Goal: Task Accomplishment & Management: Manage account settings

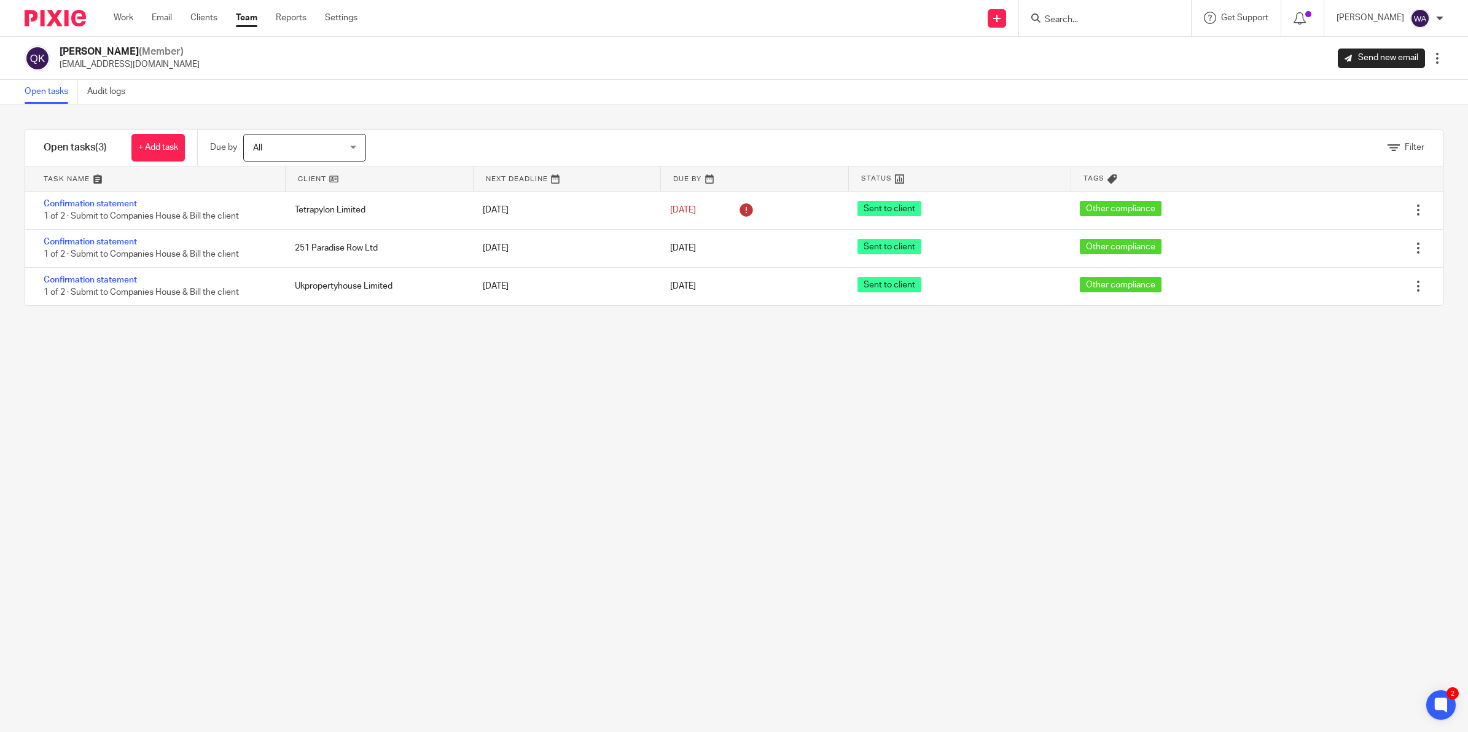
click at [1095, 15] on input "Search" at bounding box center [1099, 20] width 111 height 11
type input "o2"
click at [1113, 47] on link at bounding box center [1123, 48] width 164 height 18
click at [206, 17] on link "Clients" at bounding box center [203, 18] width 27 height 12
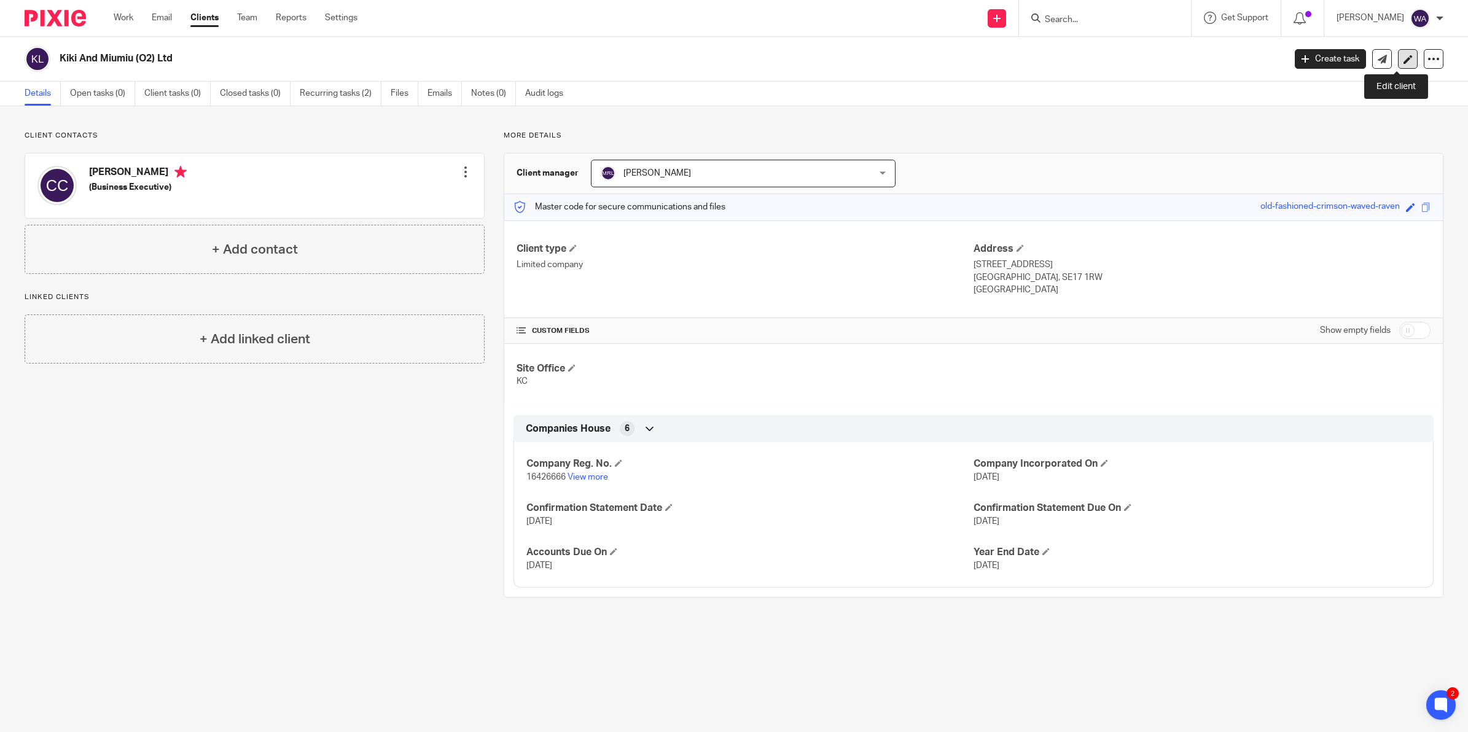
click at [1404, 58] on link at bounding box center [1408, 59] width 20 height 20
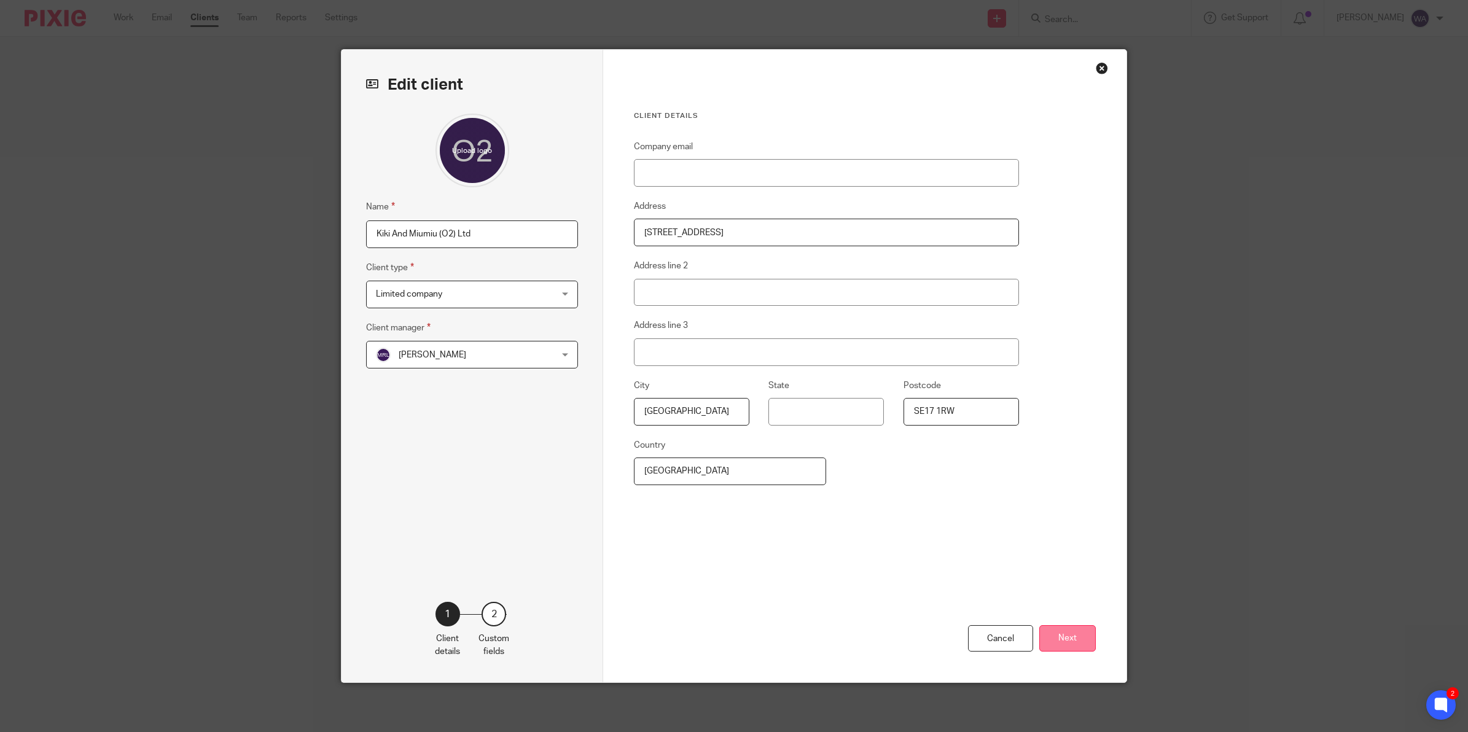
click at [1055, 637] on button "Next" at bounding box center [1068, 638] width 57 height 26
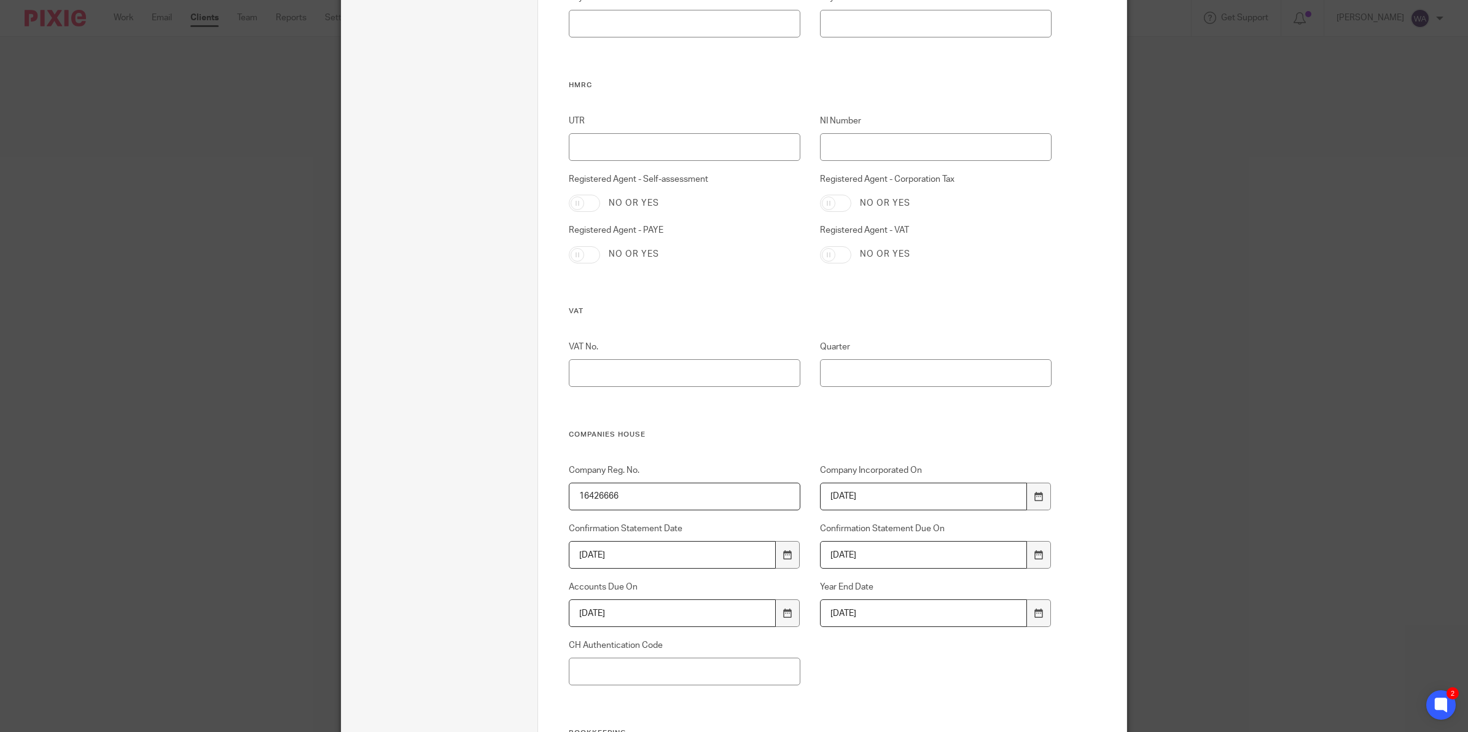
scroll to position [461, 0]
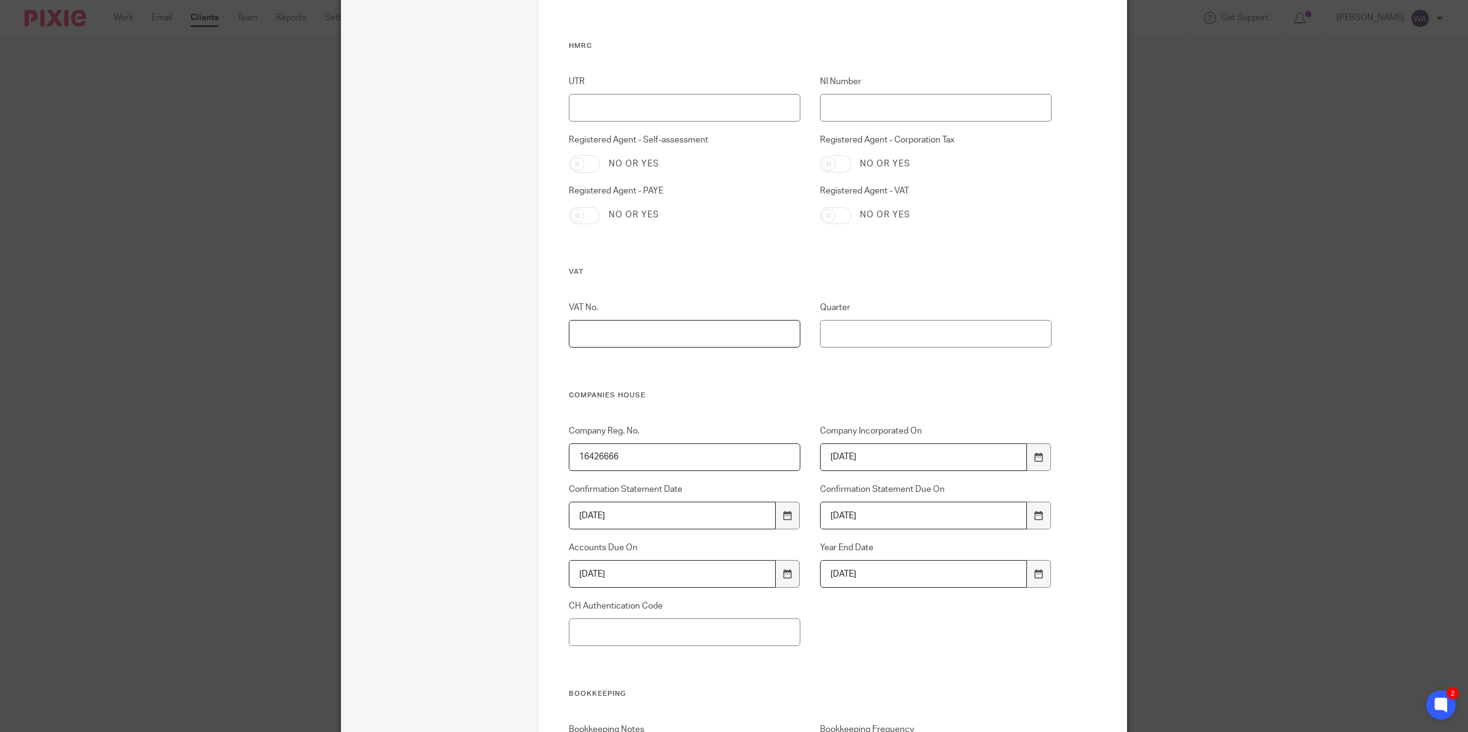
click at [652, 339] on input "VAT No." at bounding box center [685, 334] width 232 height 28
click at [708, 342] on input "VAT No." at bounding box center [685, 334] width 232 height 28
type input "498035458"
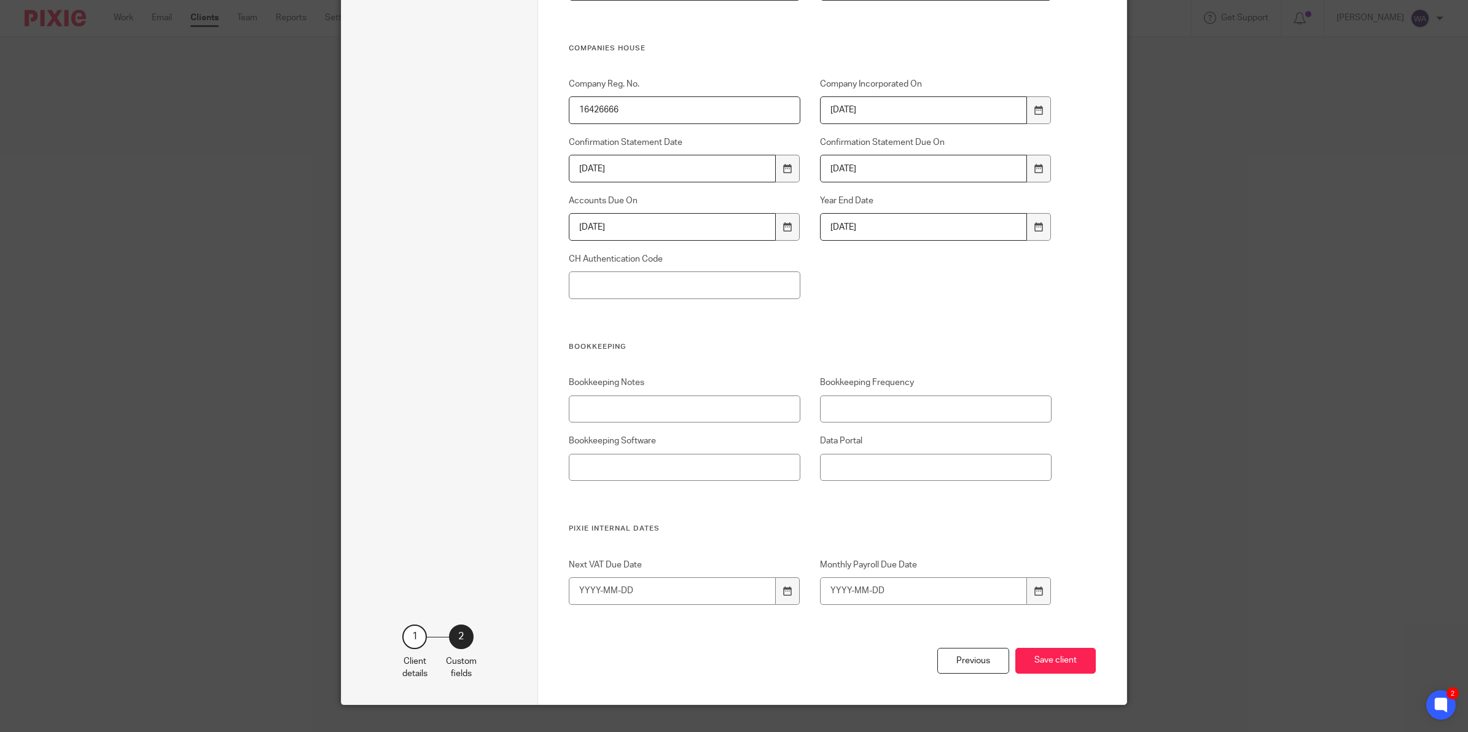
scroll to position [830, 0]
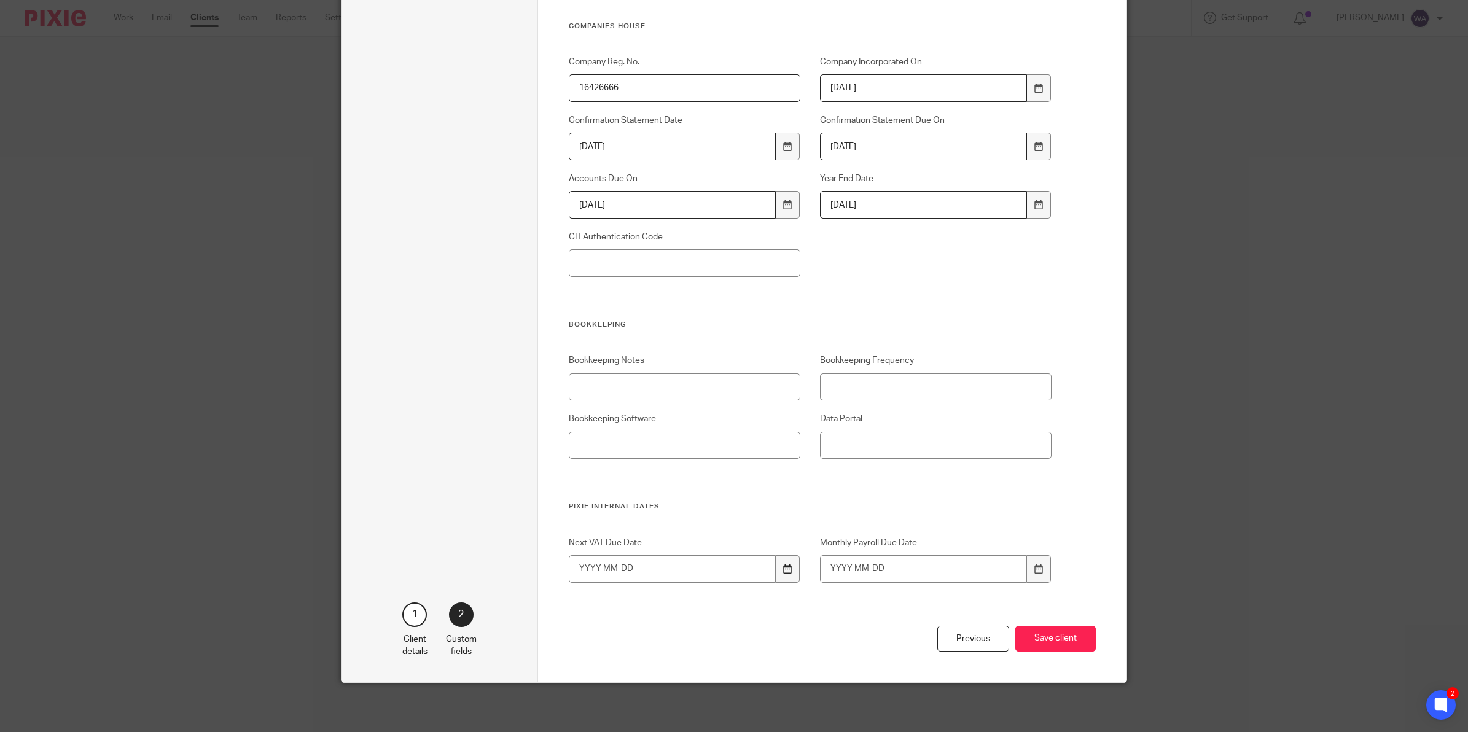
type input "Feb,May,Aug,Nov"
click at [776, 566] on div at bounding box center [787, 569] width 23 height 28
type input "2025-10-07"
click at [1025, 633] on button "Save client" at bounding box center [1056, 639] width 80 height 26
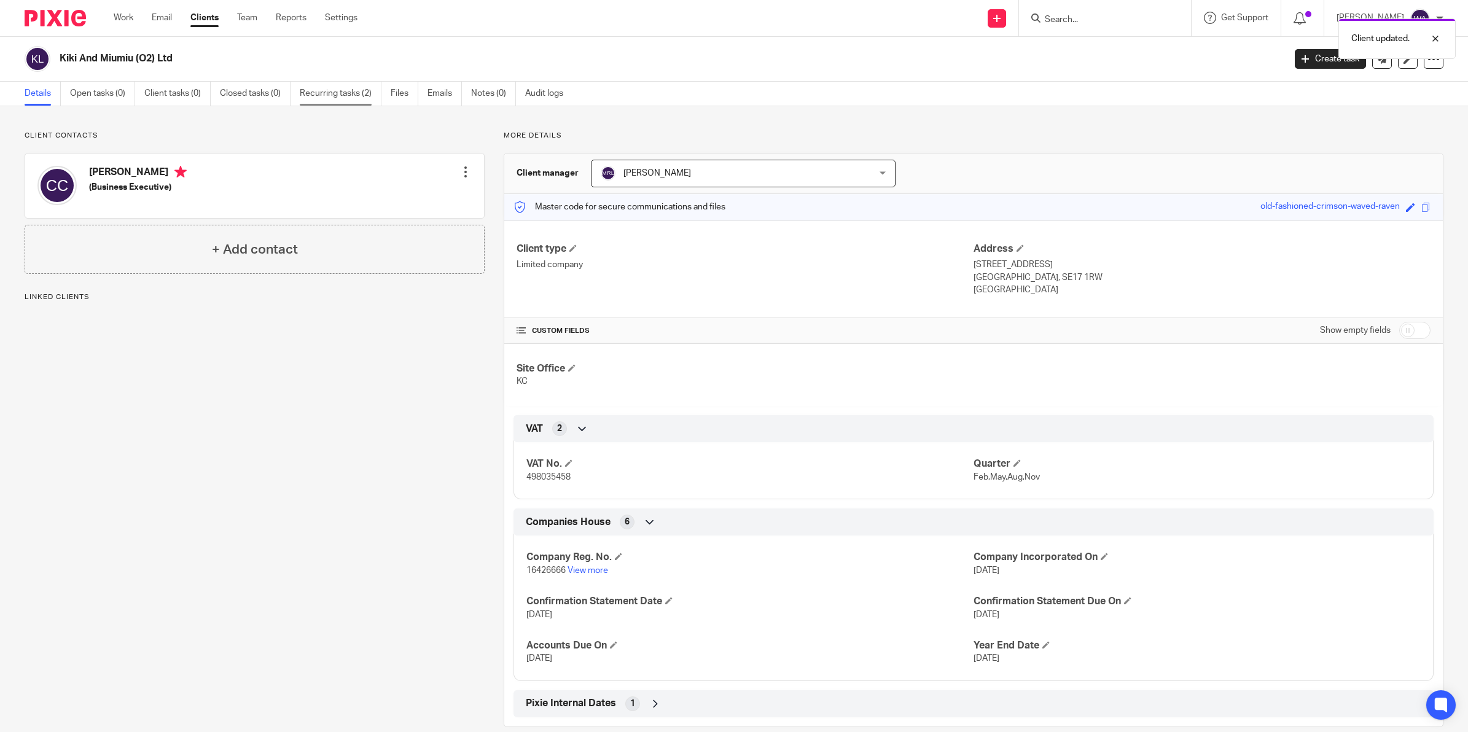
click at [346, 100] on link "Recurring tasks (2)" at bounding box center [341, 94] width 82 height 24
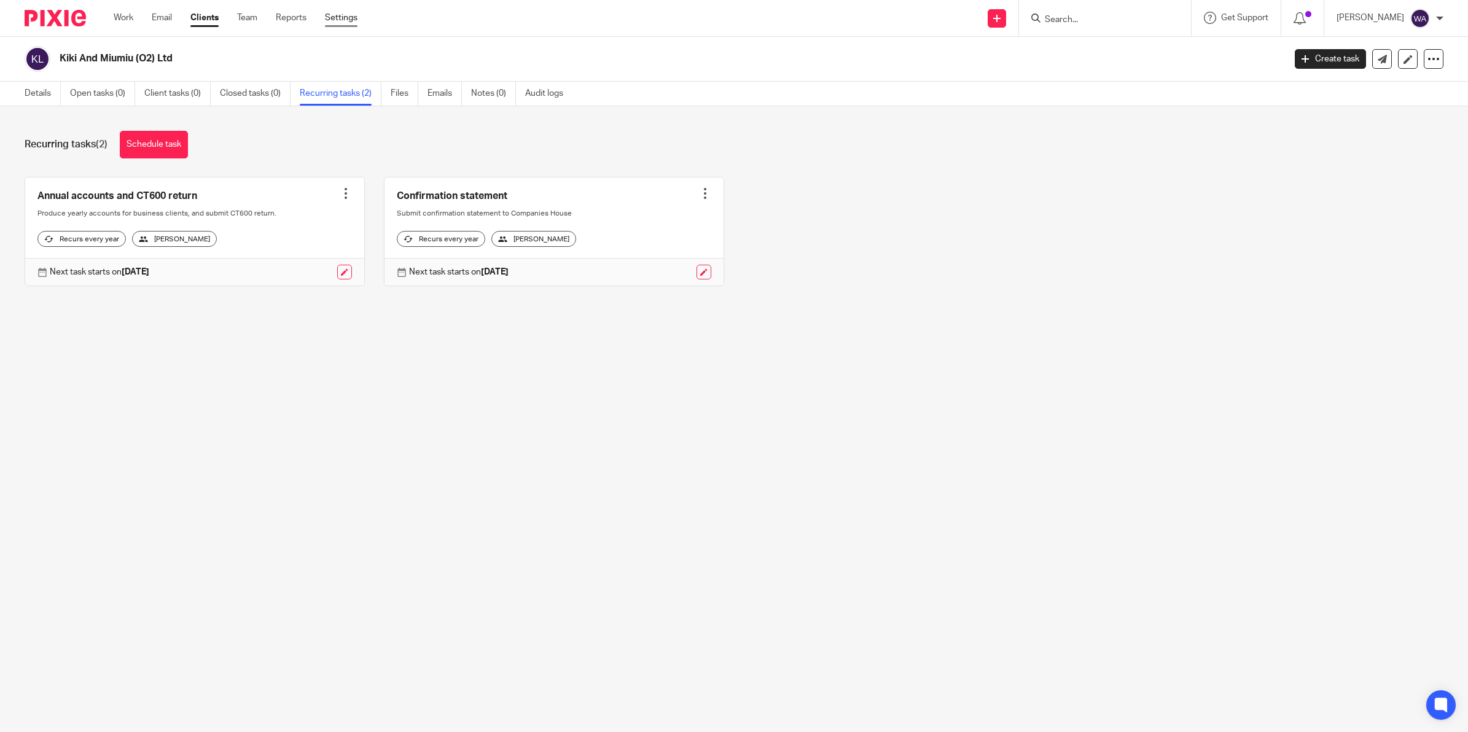
click at [345, 15] on link "Settings" at bounding box center [341, 18] width 33 height 12
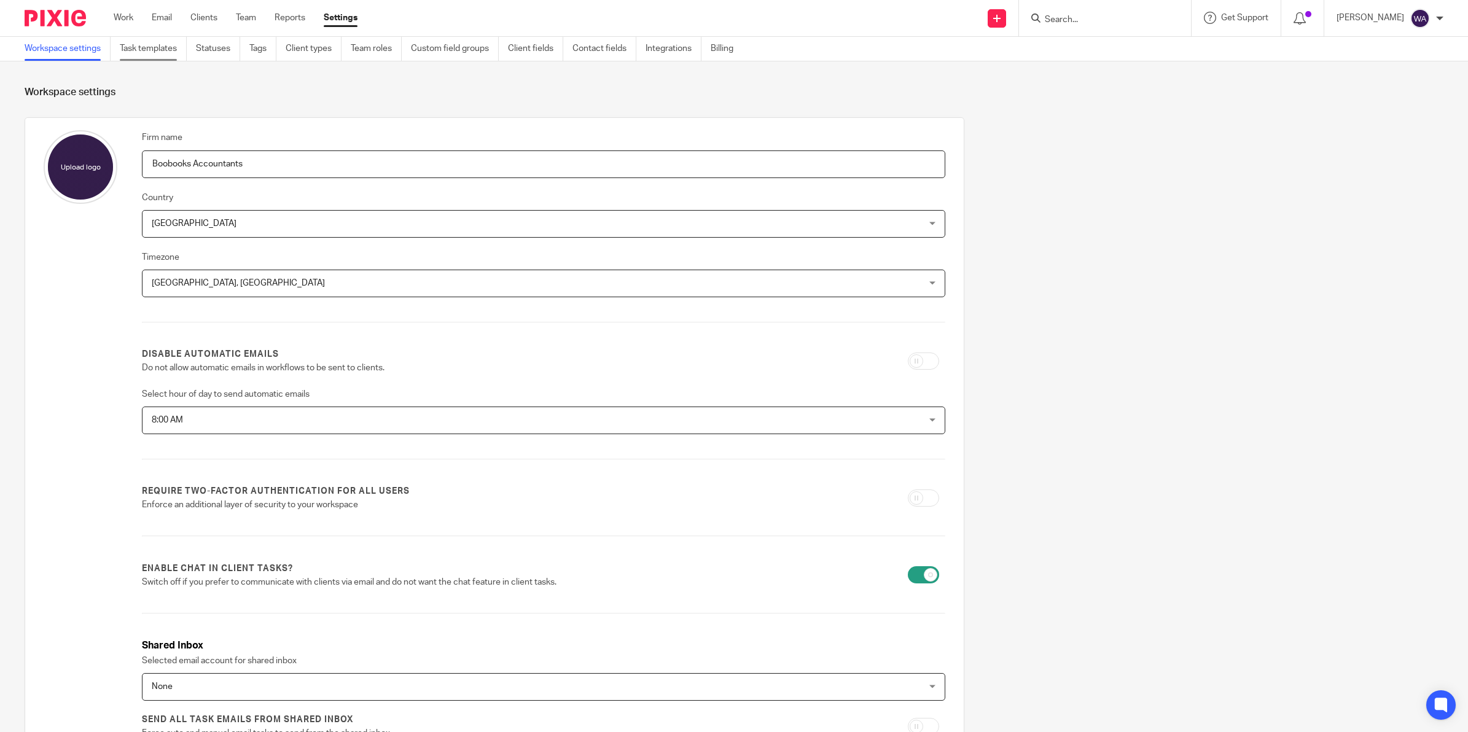
click at [160, 48] on link "Task templates" at bounding box center [153, 49] width 67 height 24
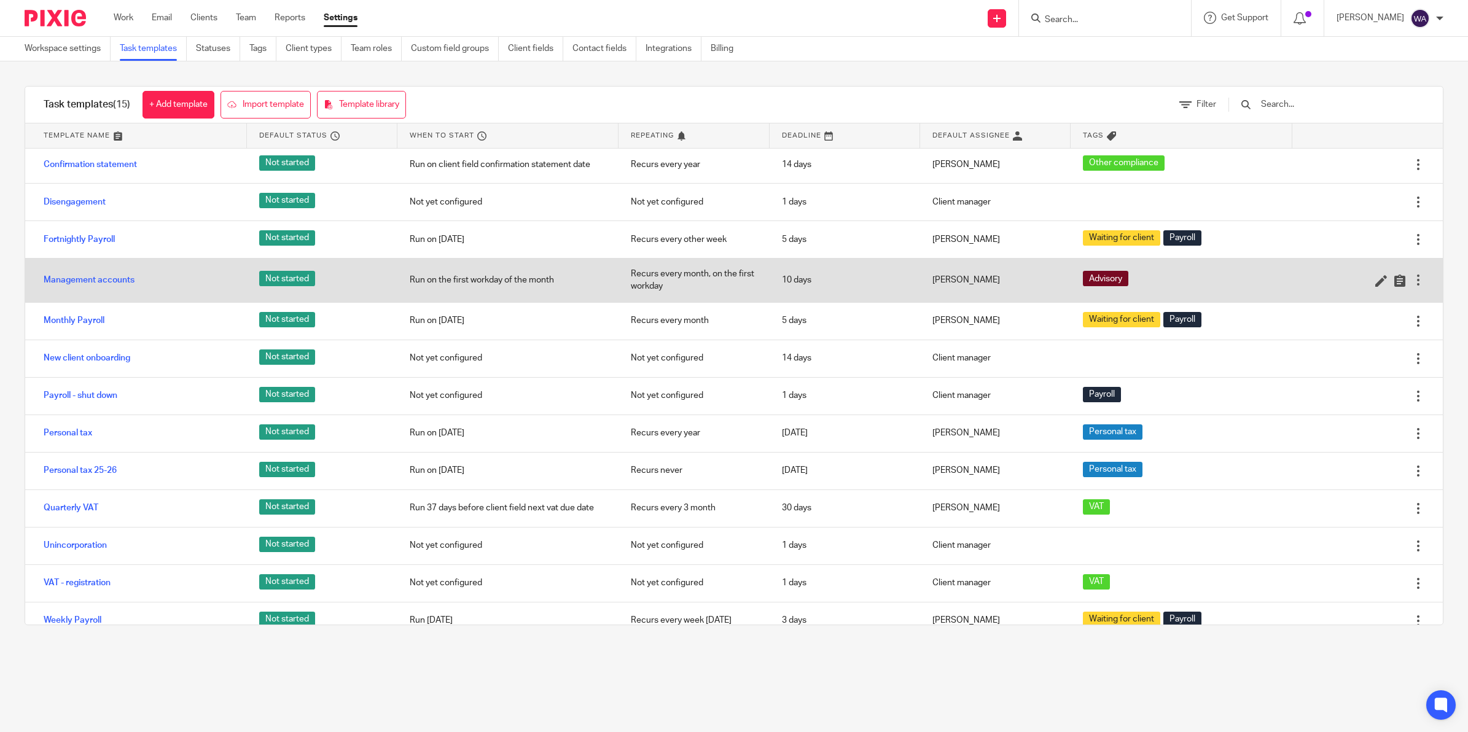
scroll to position [77, 0]
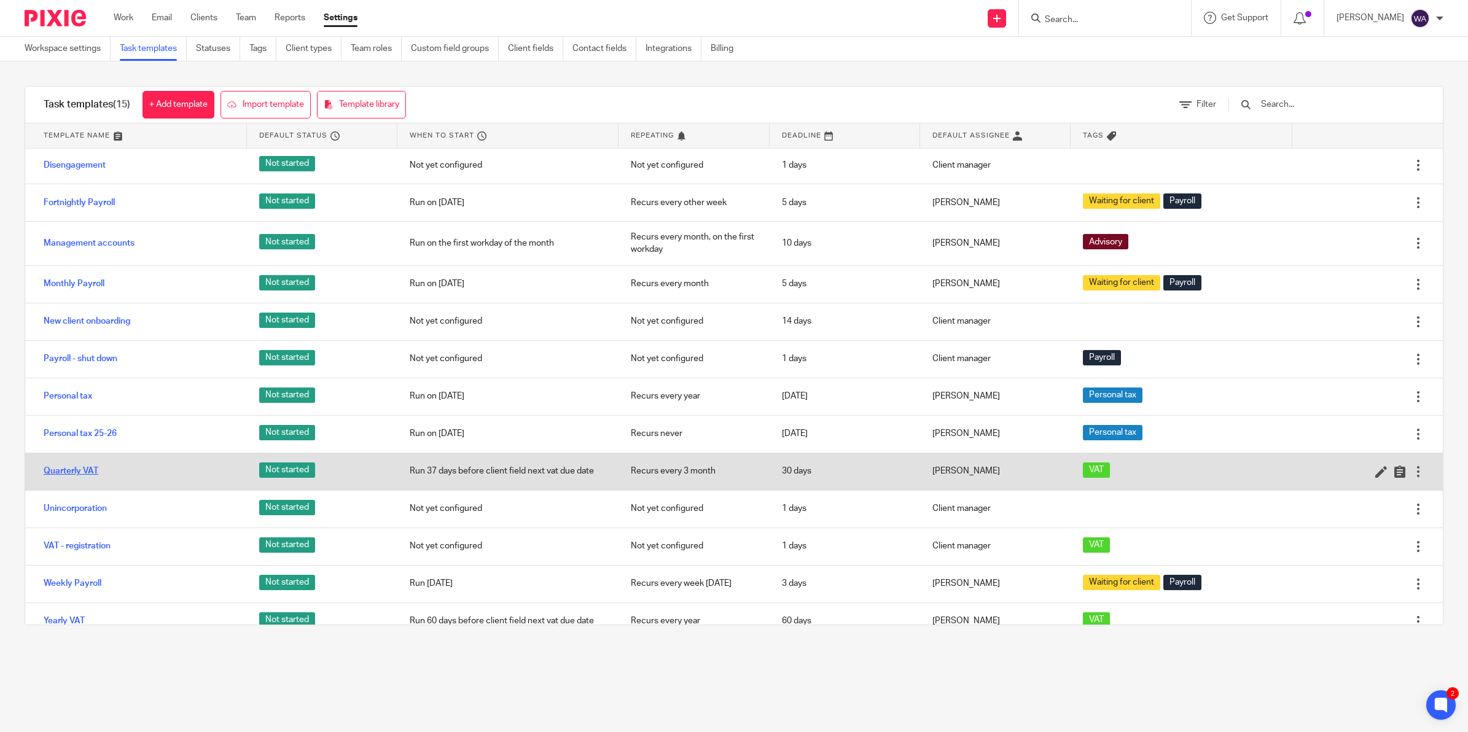
click at [66, 472] on link "Quarterly VAT" at bounding box center [71, 471] width 55 height 12
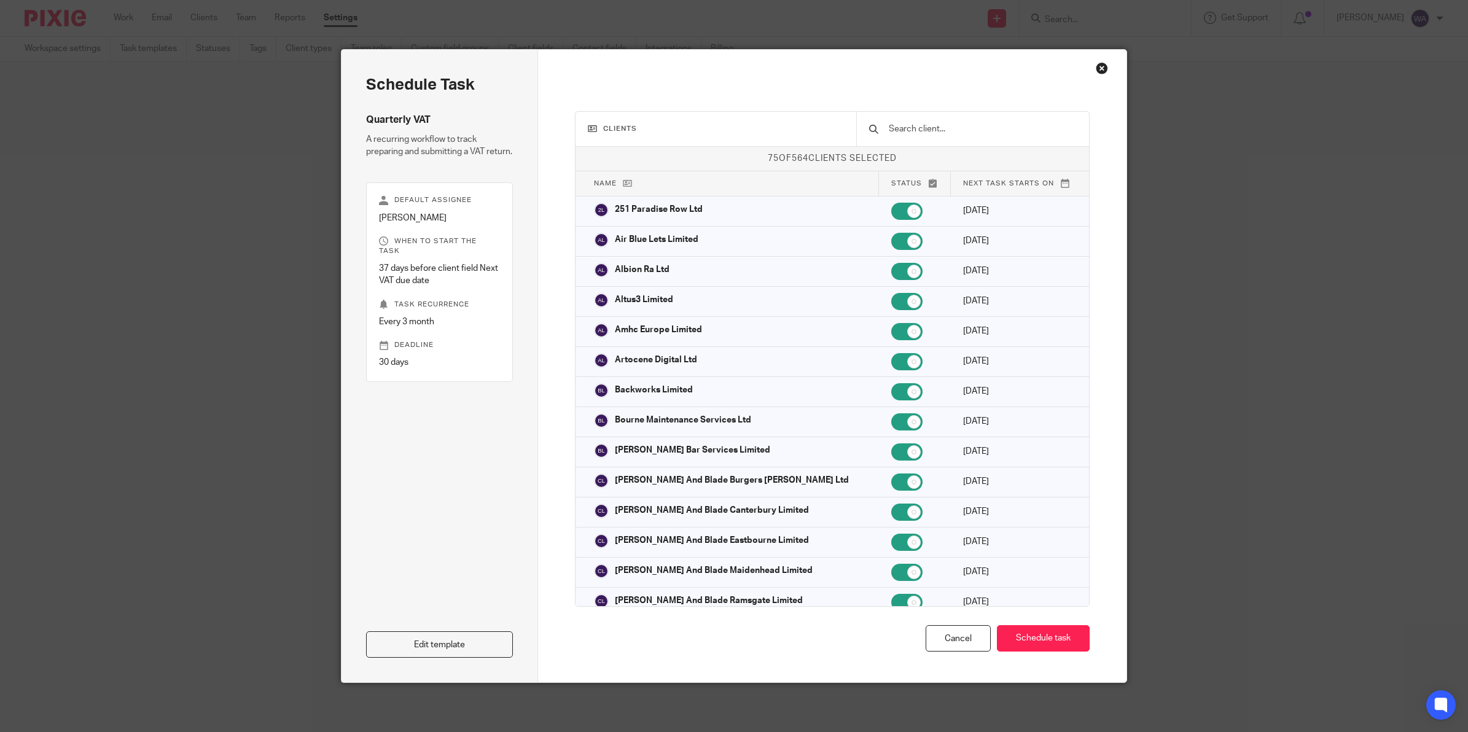
click at [931, 119] on div at bounding box center [972, 129] width 233 height 34
click at [931, 127] on input "text" at bounding box center [982, 129] width 189 height 14
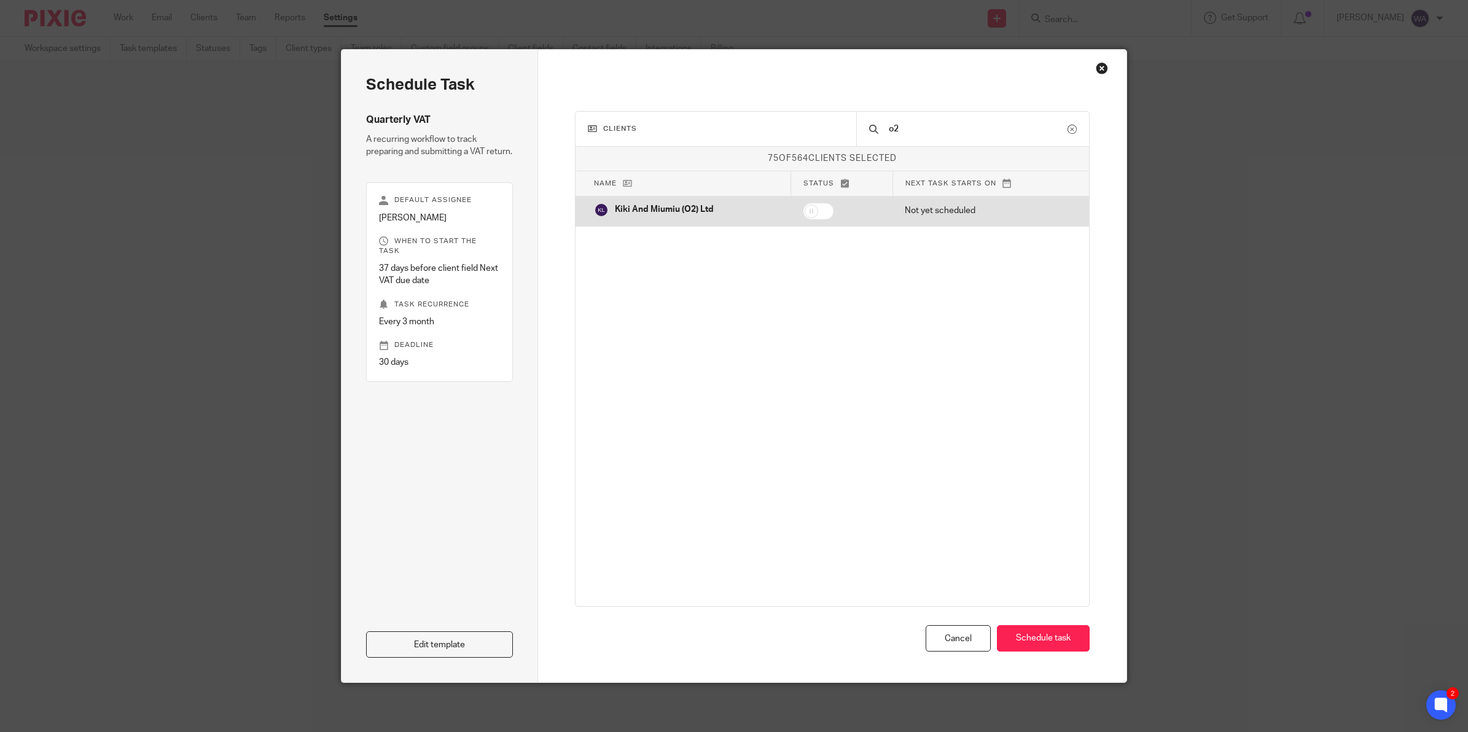
type input "o2"
click at [812, 201] on td at bounding box center [842, 211] width 102 height 30
checkbox input "true"
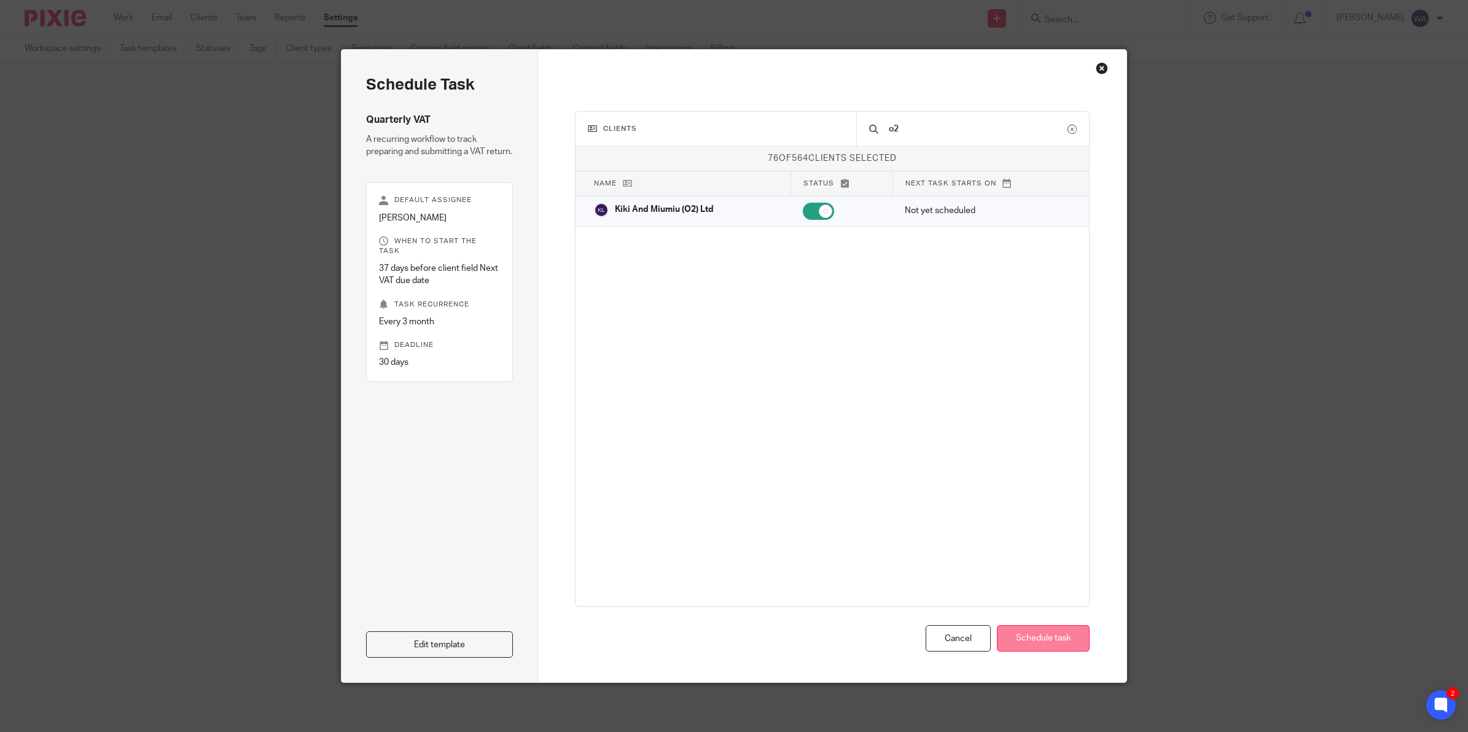
click at [1032, 642] on button "Schedule task" at bounding box center [1043, 638] width 93 height 26
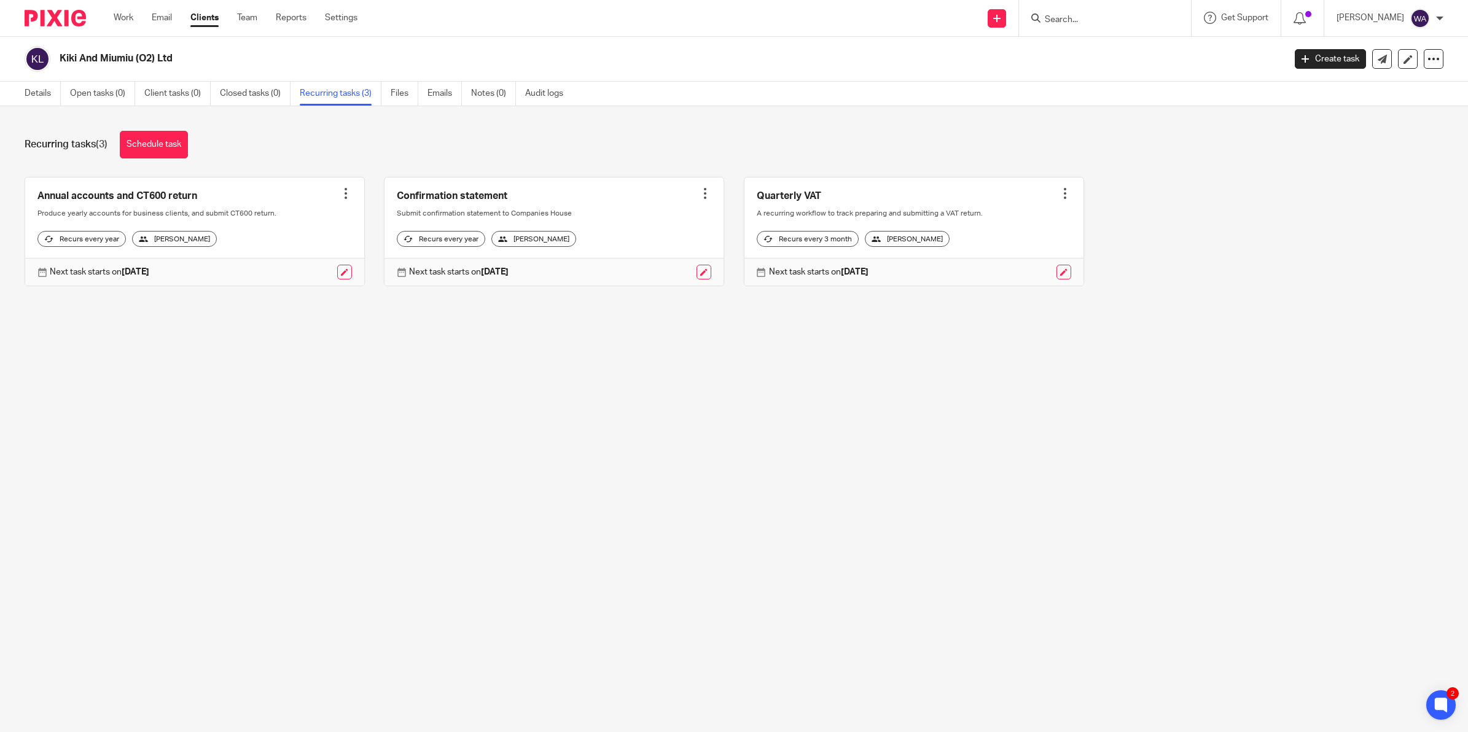
click at [1080, 23] on input "Search" at bounding box center [1099, 20] width 111 height 11
type input "tut"
click at [1108, 44] on link at bounding box center [1149, 48] width 217 height 18
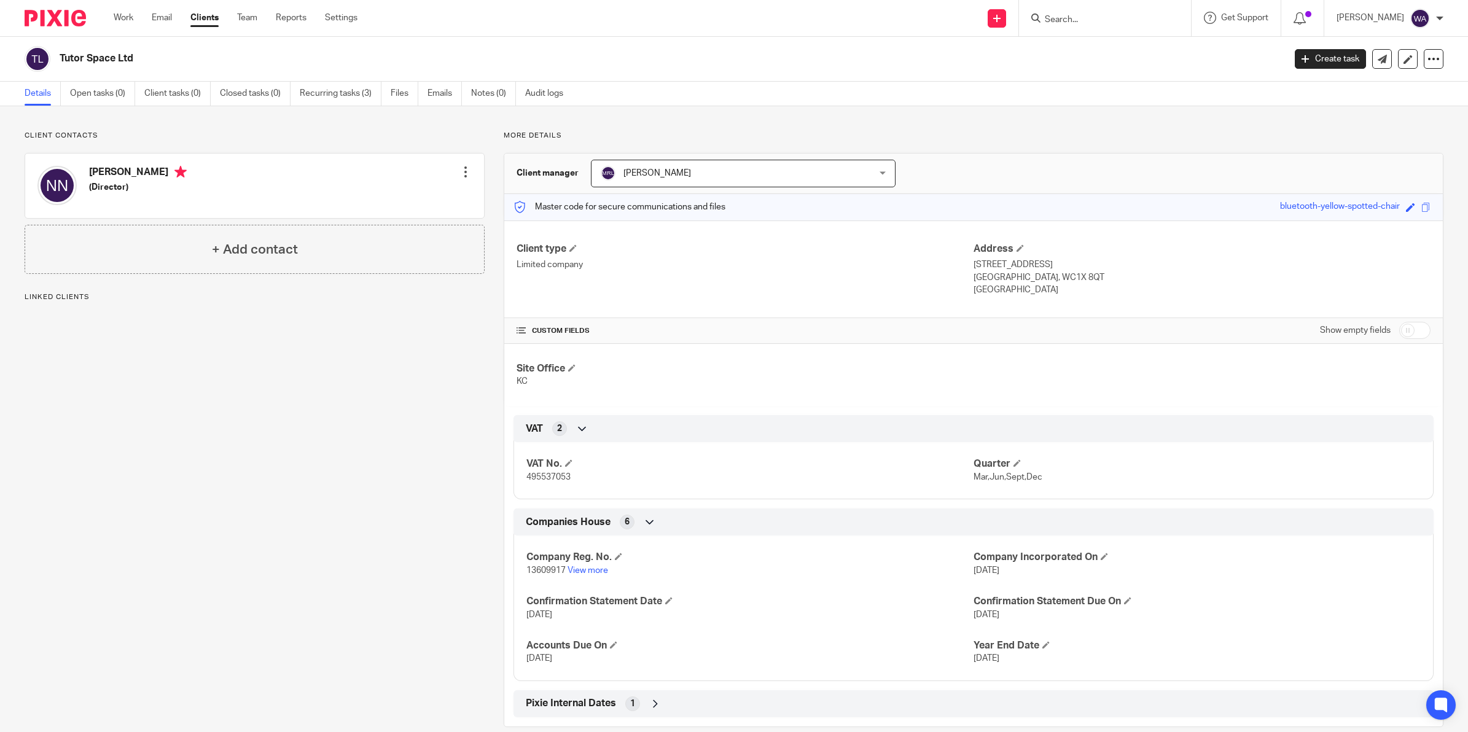
scroll to position [20, 0]
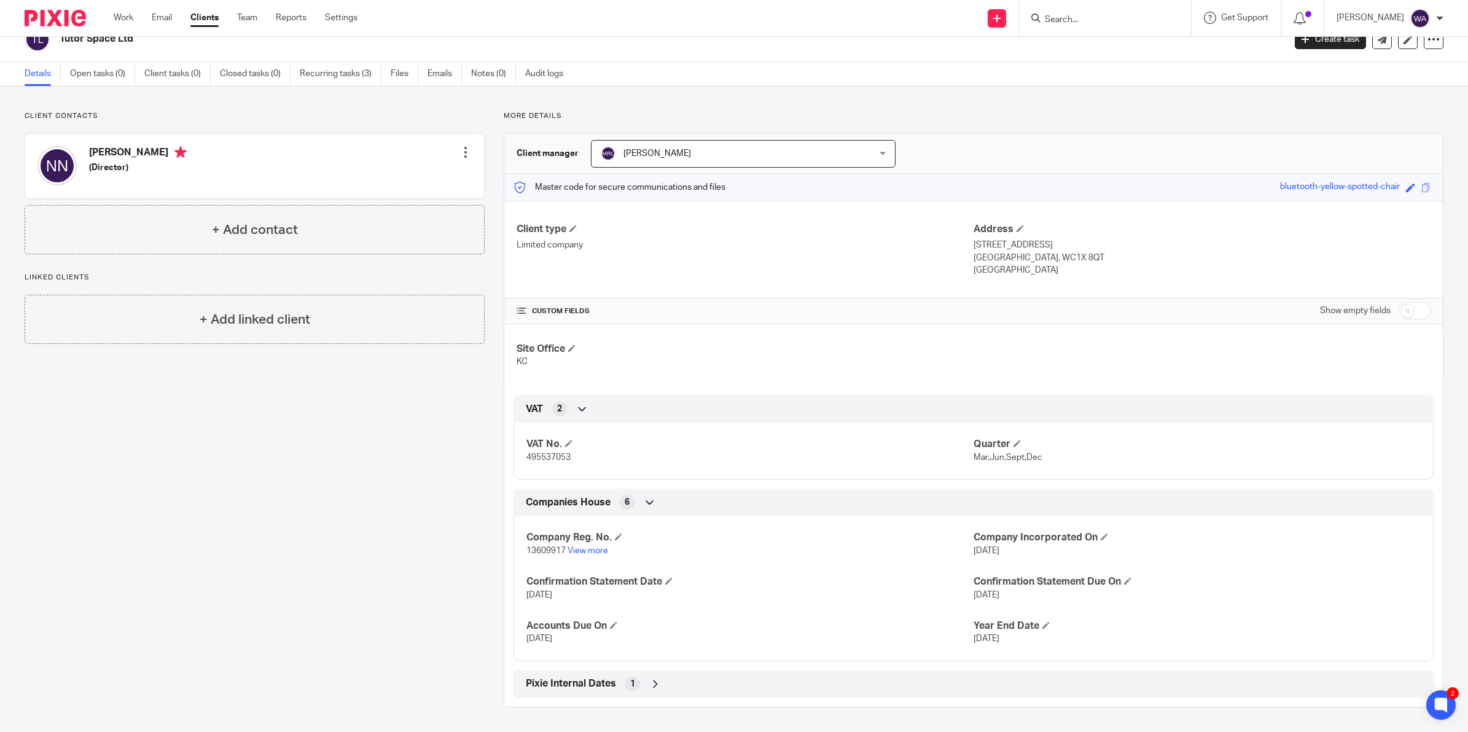
click at [636, 682] on div "1" at bounding box center [632, 684] width 15 height 15
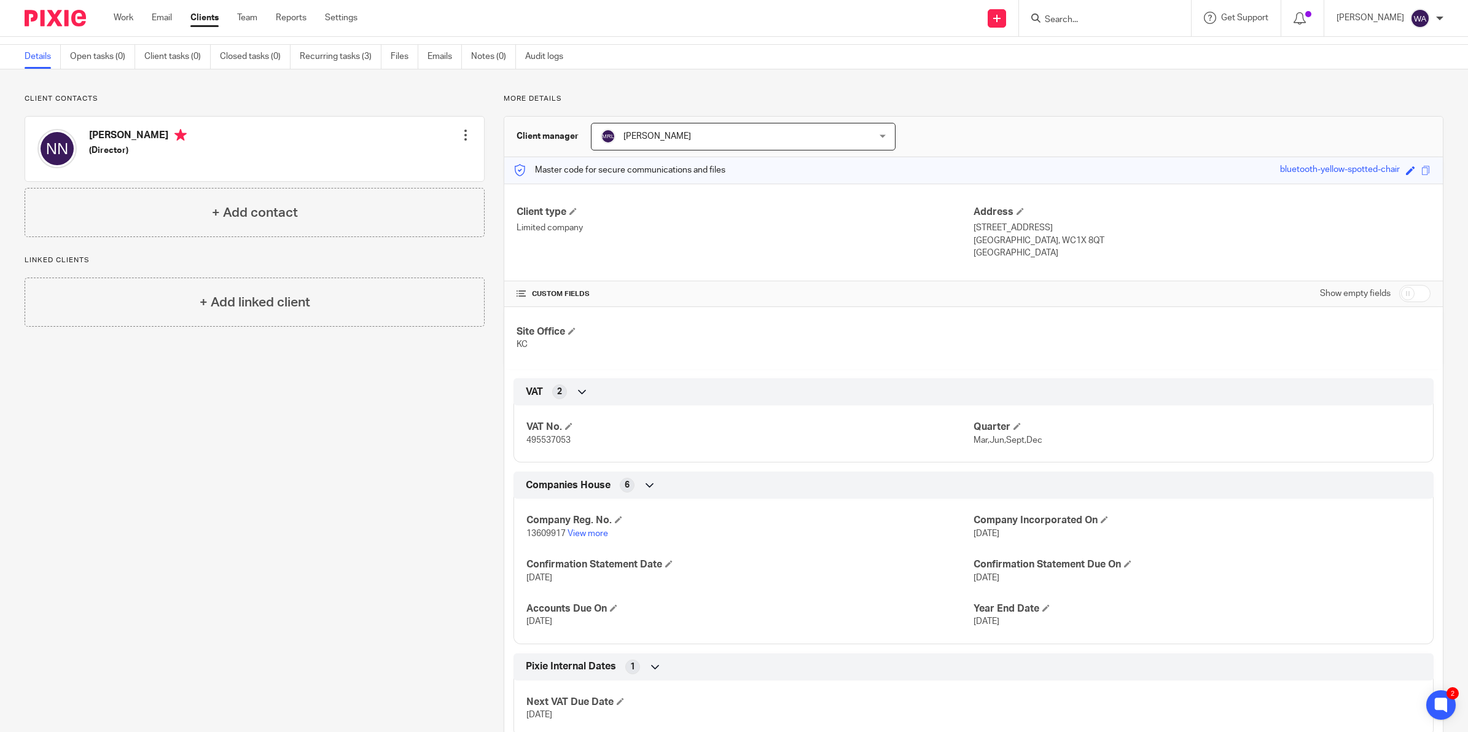
scroll to position [0, 0]
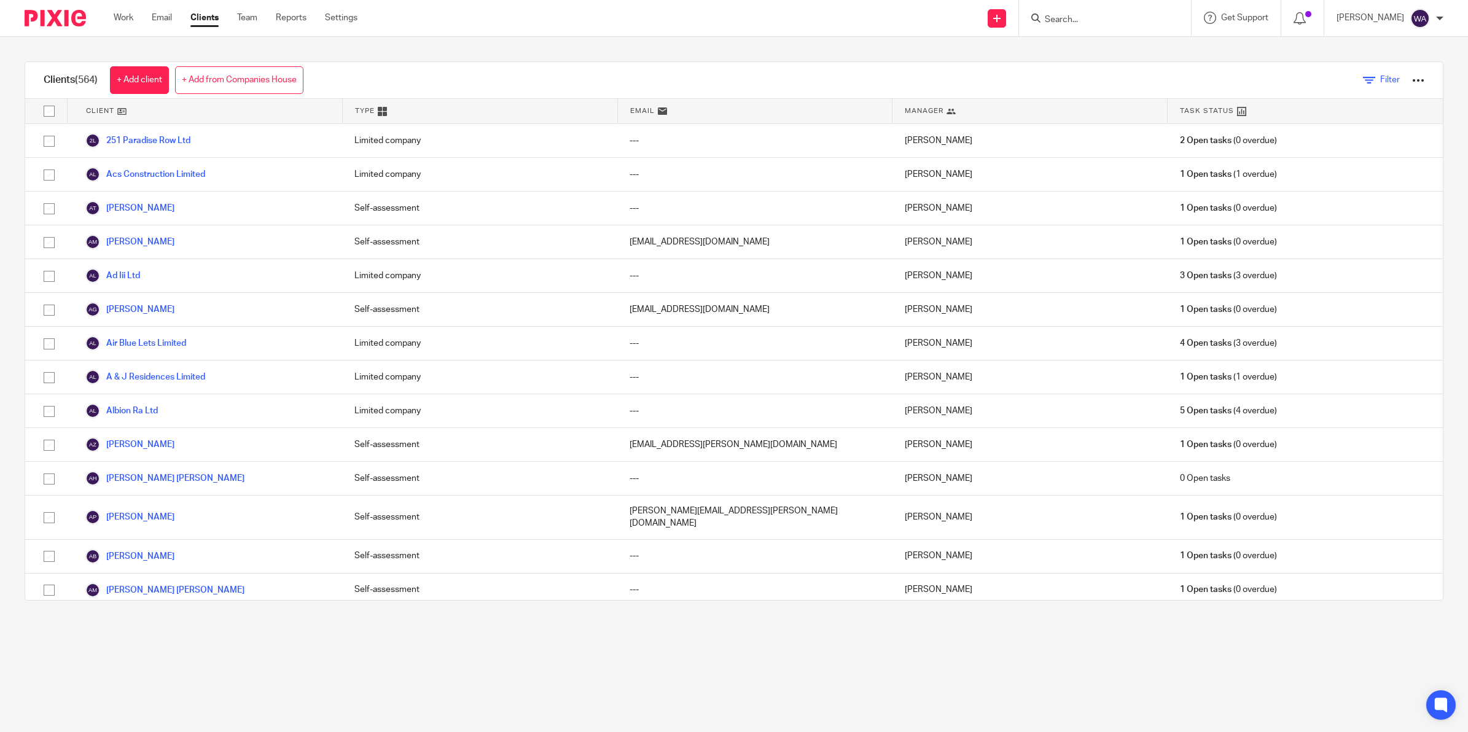
click at [1380, 82] on span "Filter" at bounding box center [1390, 80] width 20 height 9
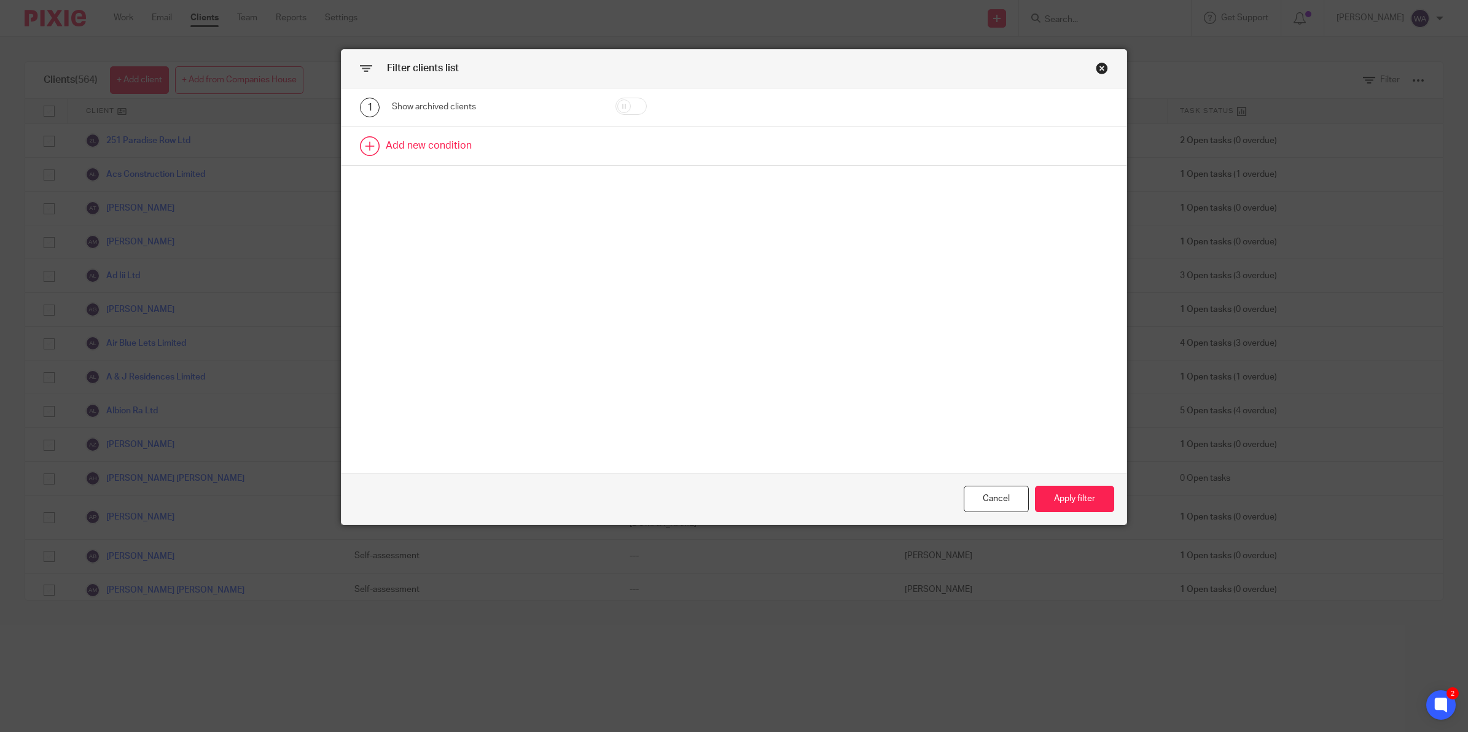
click at [425, 145] on link at bounding box center [734, 146] width 785 height 38
click at [431, 148] on div "Field" at bounding box center [479, 150] width 155 height 26
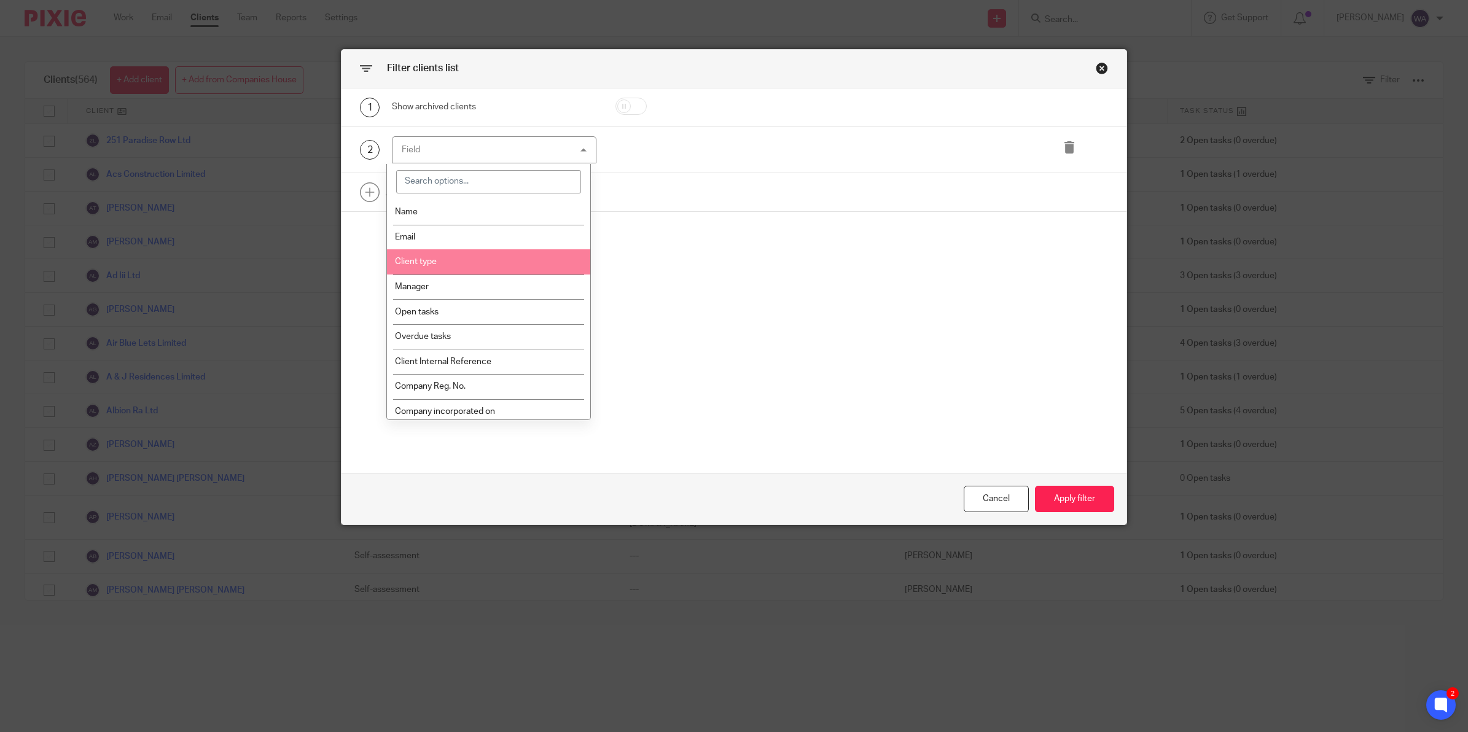
click at [463, 255] on li "Client type" at bounding box center [488, 261] width 203 height 25
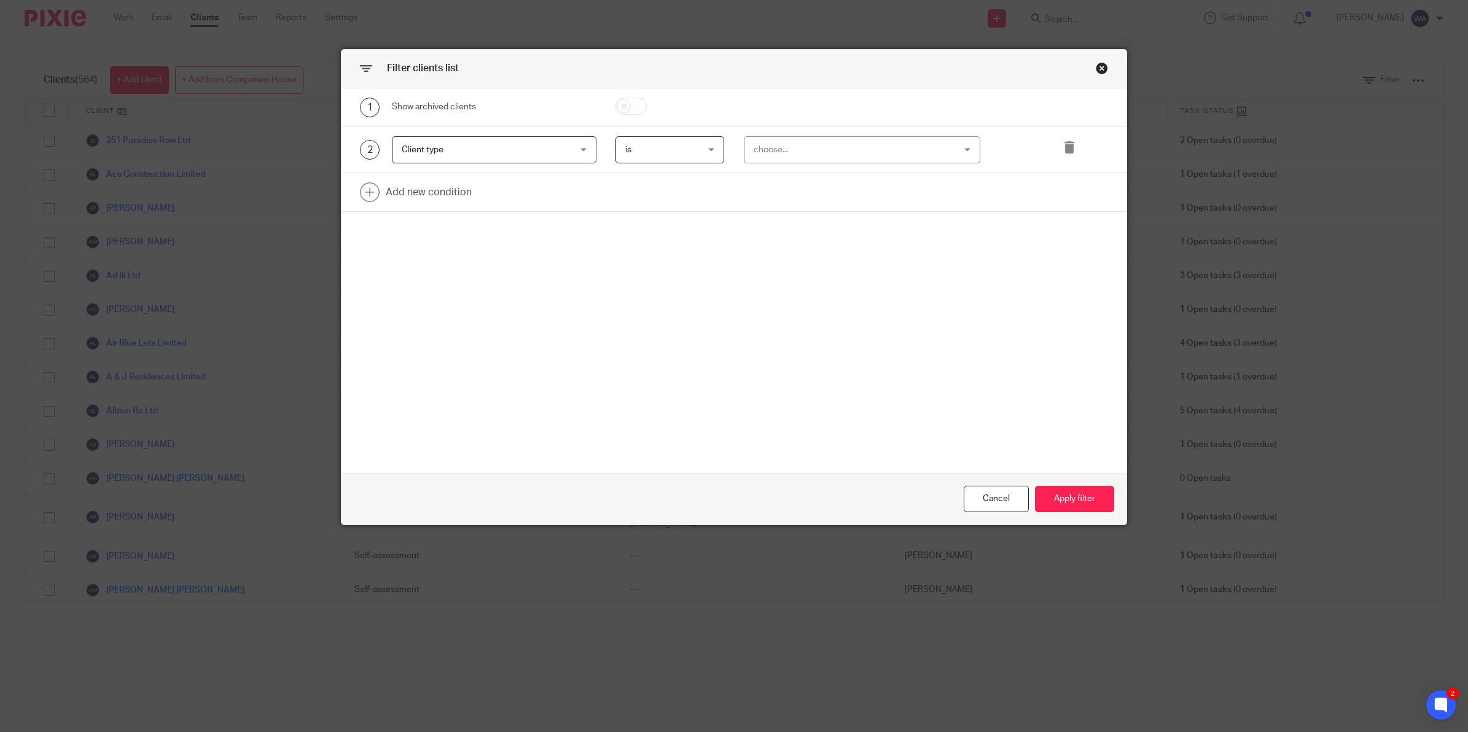
click at [799, 145] on div "choose..." at bounding box center [844, 150] width 181 height 26
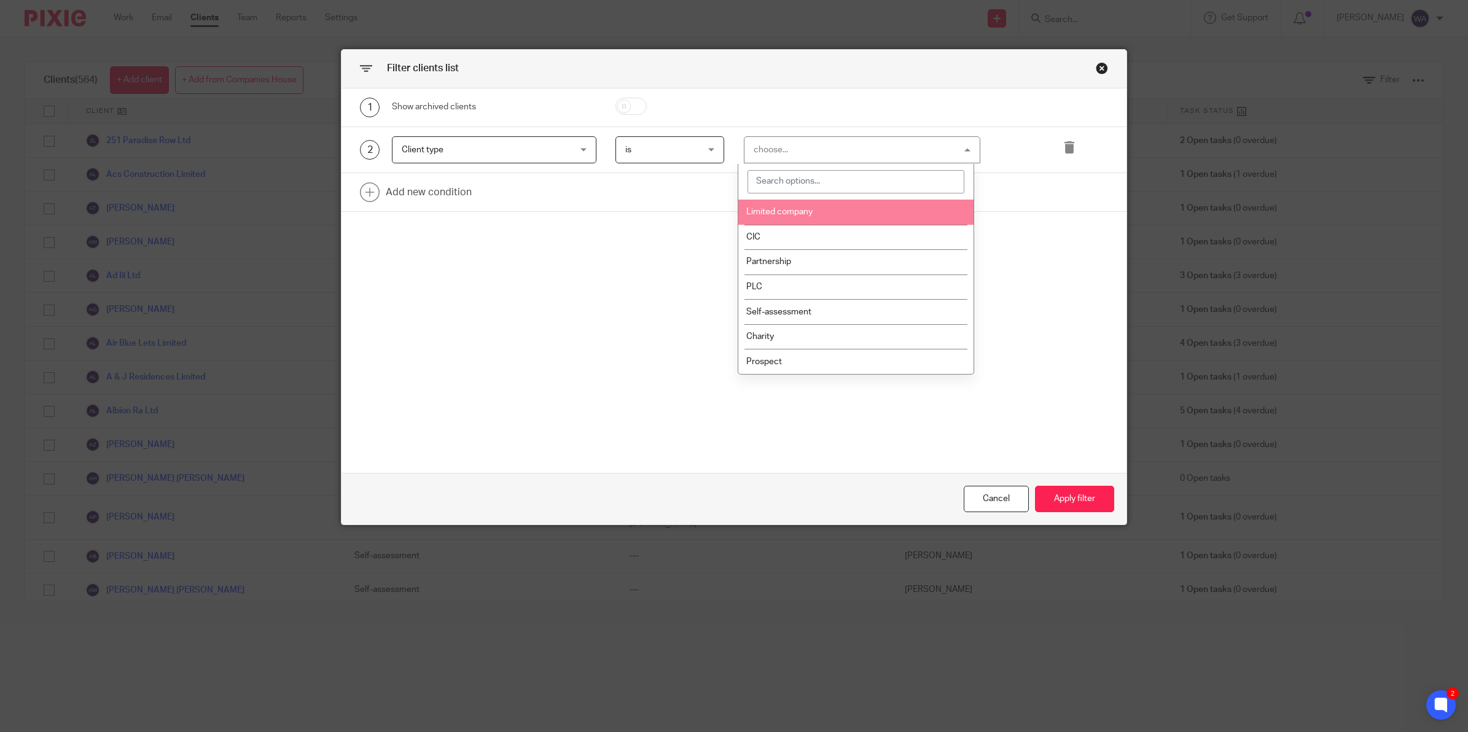
click at [823, 214] on li "Limited company" at bounding box center [855, 212] width 235 height 25
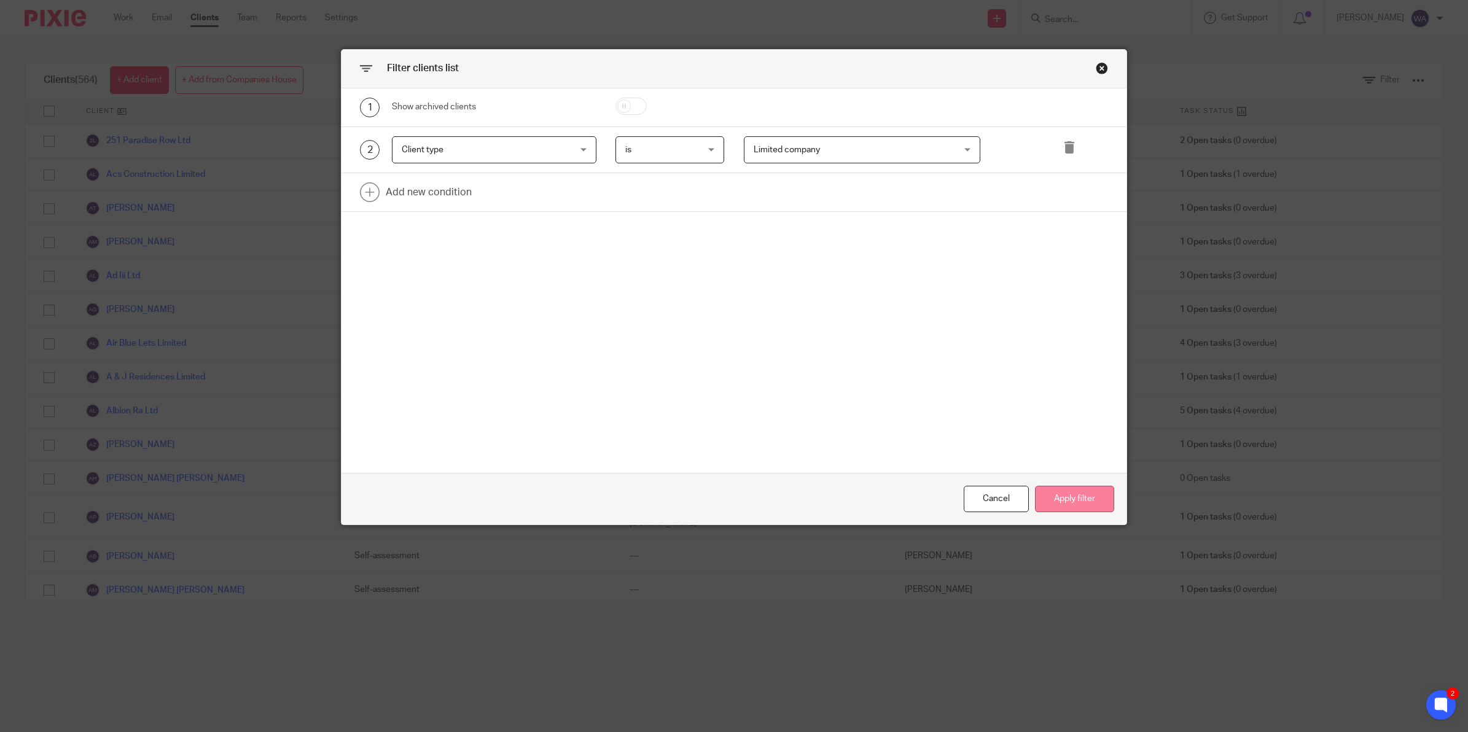
click at [1091, 498] on button "Apply filter" at bounding box center [1074, 499] width 79 height 26
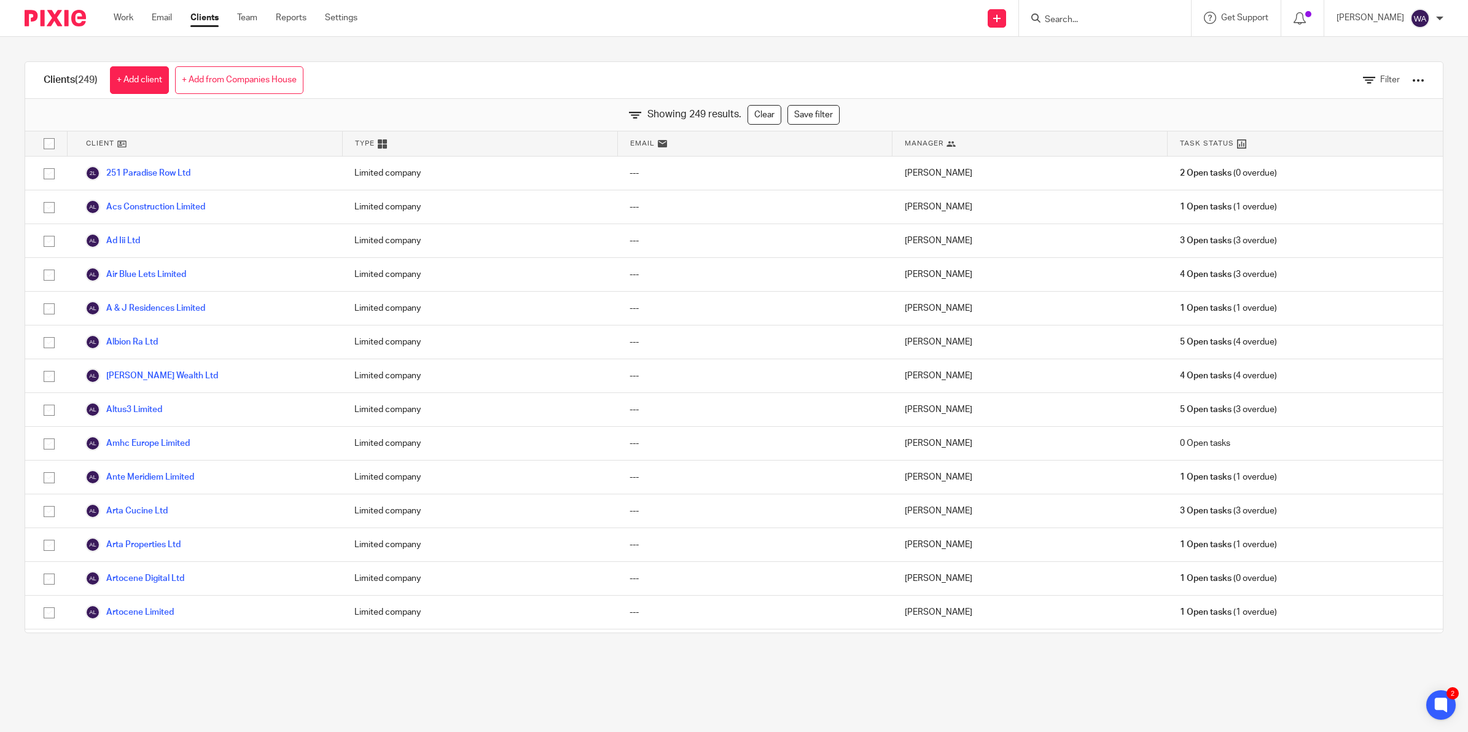
click at [1065, 15] on input "Search" at bounding box center [1099, 20] width 111 height 11
type input "igi"
click at [1109, 47] on link at bounding box center [1117, 48] width 152 height 18
click at [215, 69] on link "+ Add from Companies House" at bounding box center [239, 80] width 128 height 28
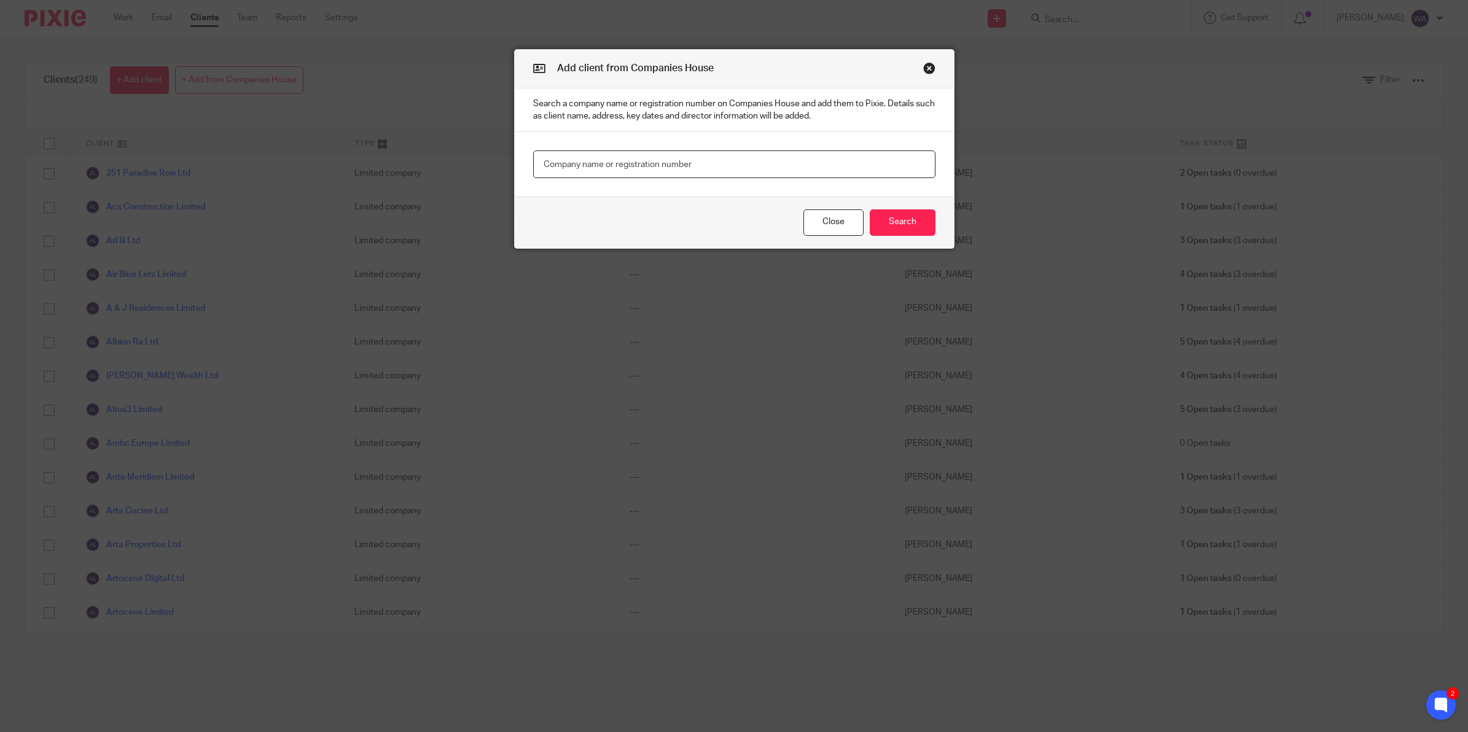
click at [701, 164] on input "text" at bounding box center [734, 165] width 402 height 28
paste input "16668556"
type input "16668556"
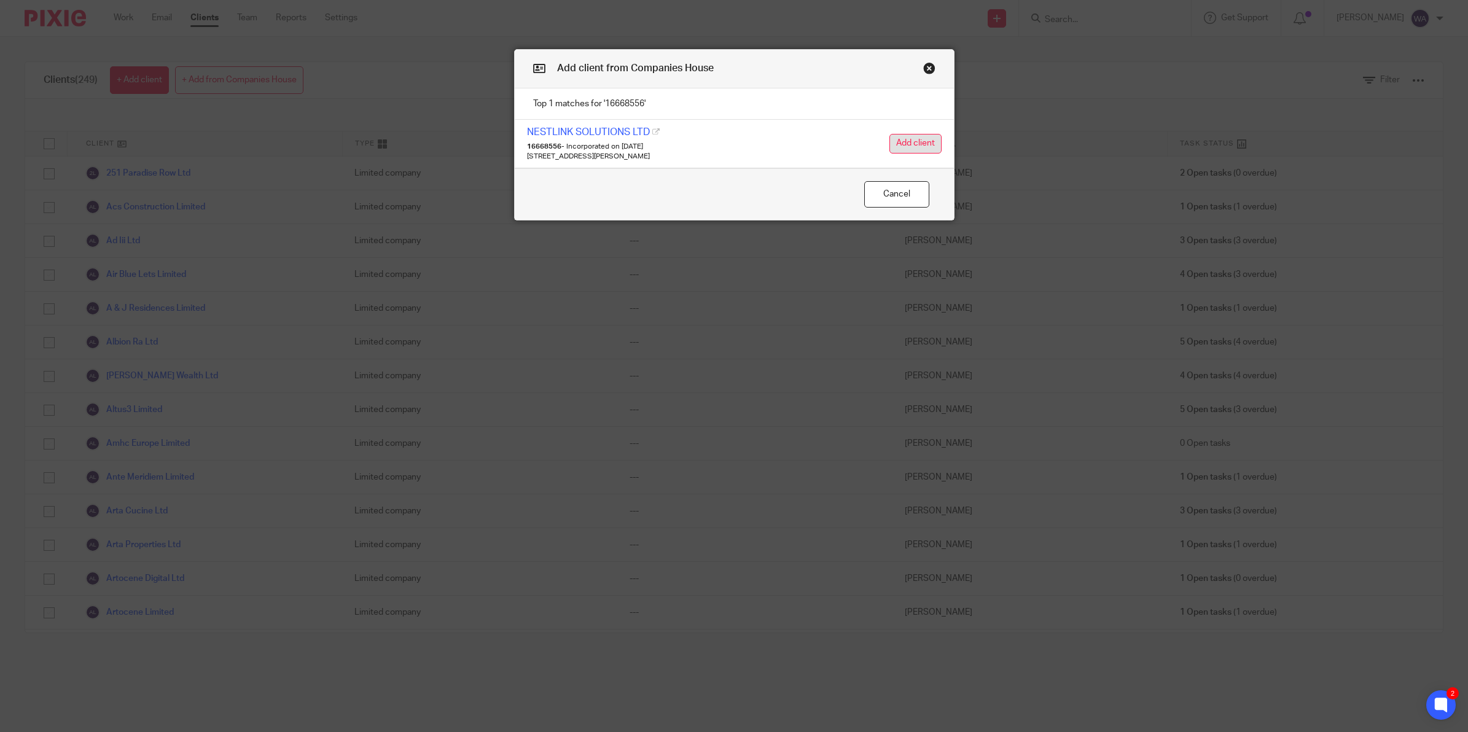
click at [909, 148] on button "Add client" at bounding box center [916, 144] width 52 height 20
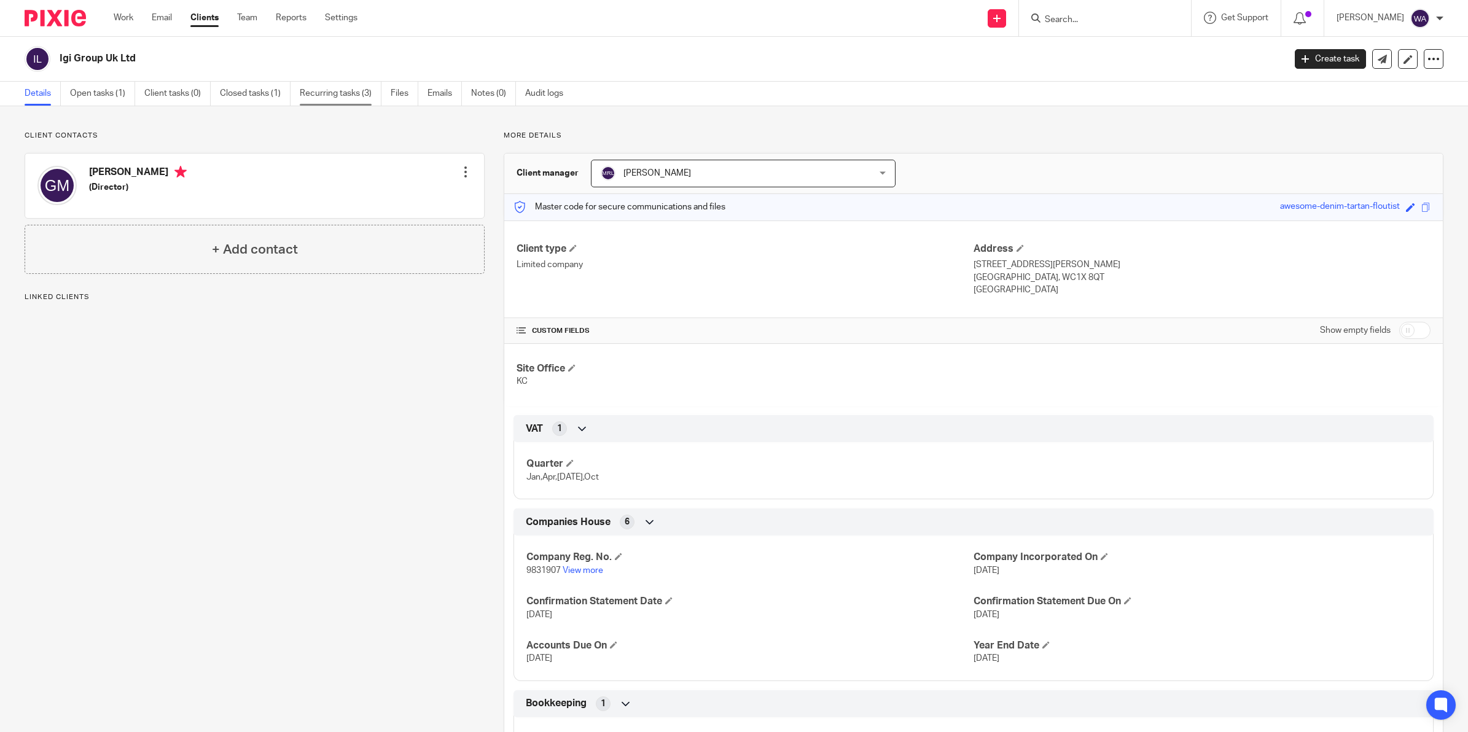
click at [332, 93] on link "Recurring tasks (3)" at bounding box center [341, 94] width 82 height 24
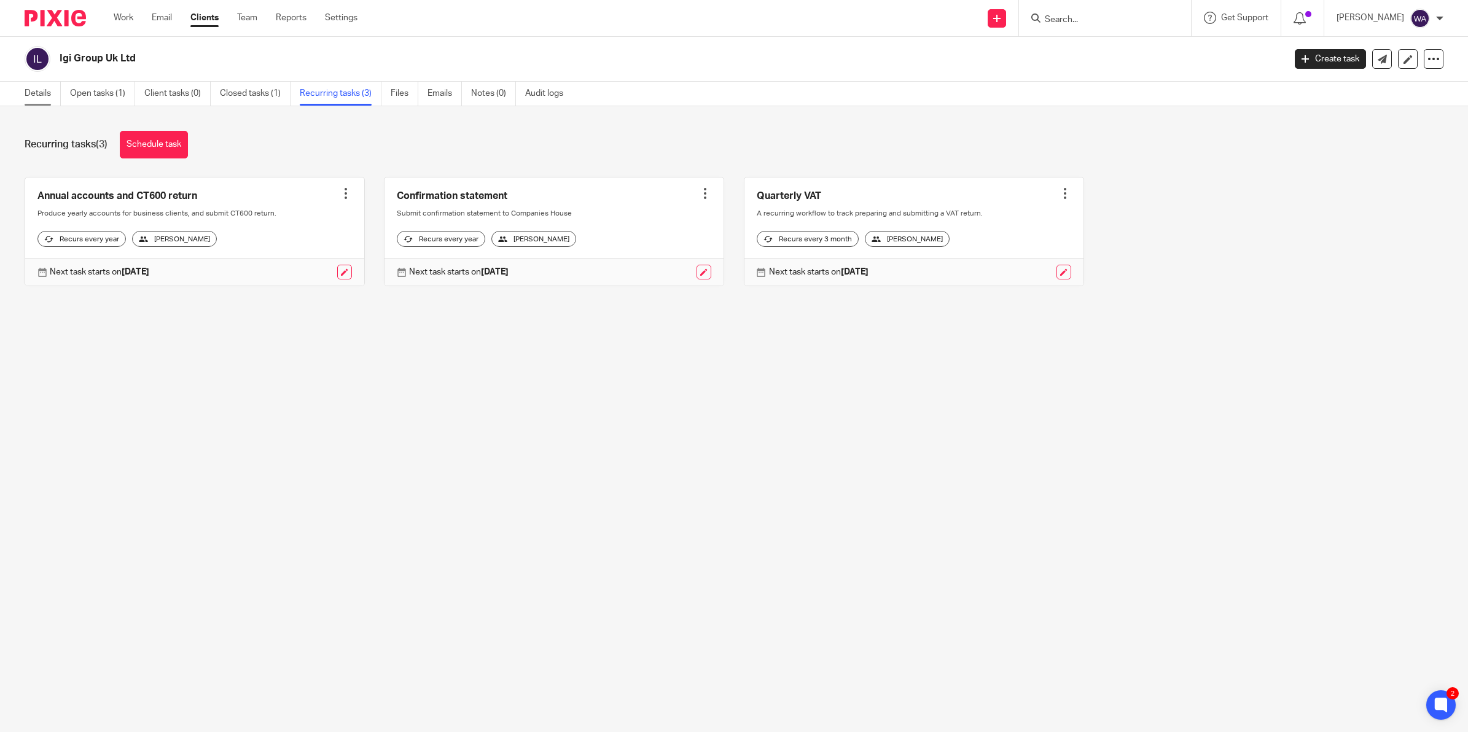
click at [52, 89] on link "Details" at bounding box center [43, 94] width 36 height 24
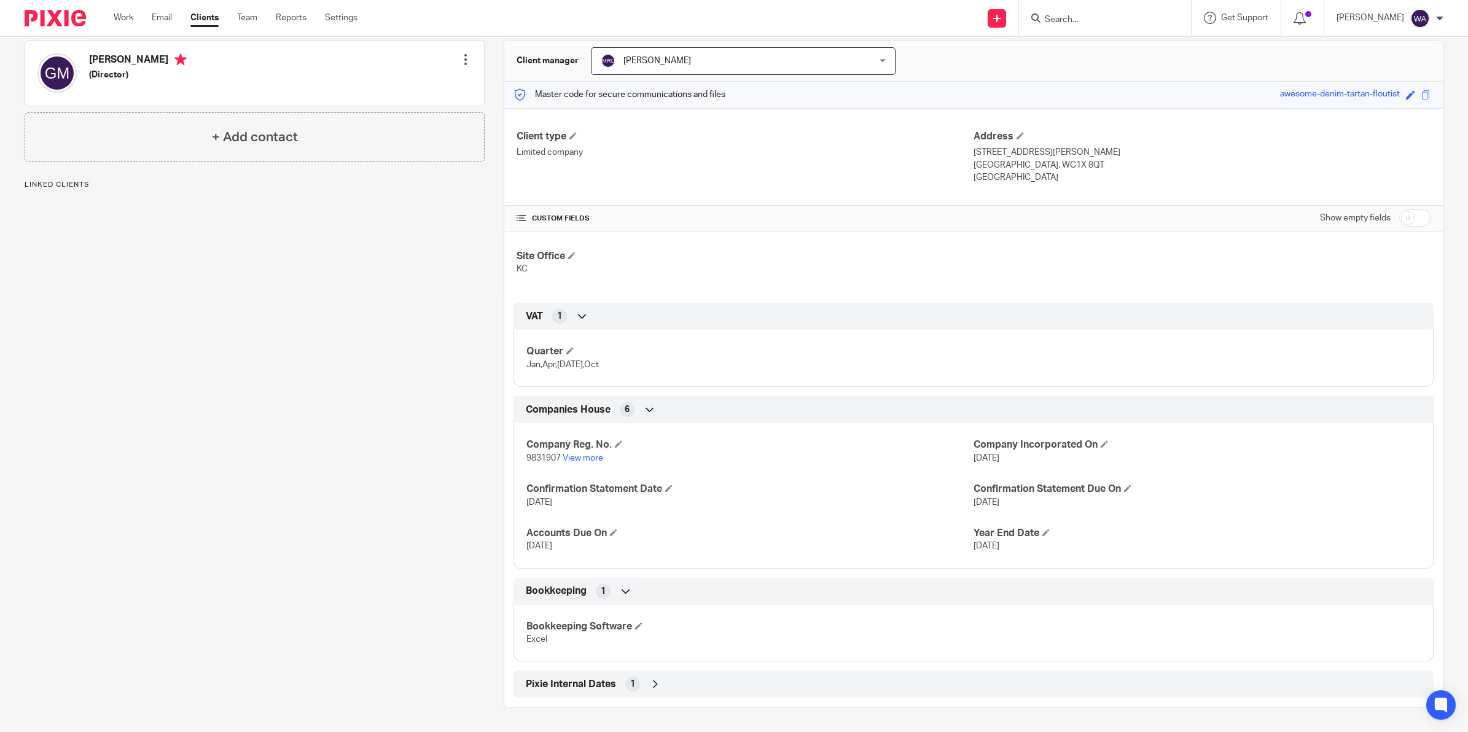
scroll to position [114, 0]
click at [584, 455] on link "View more" at bounding box center [583, 458] width 41 height 9
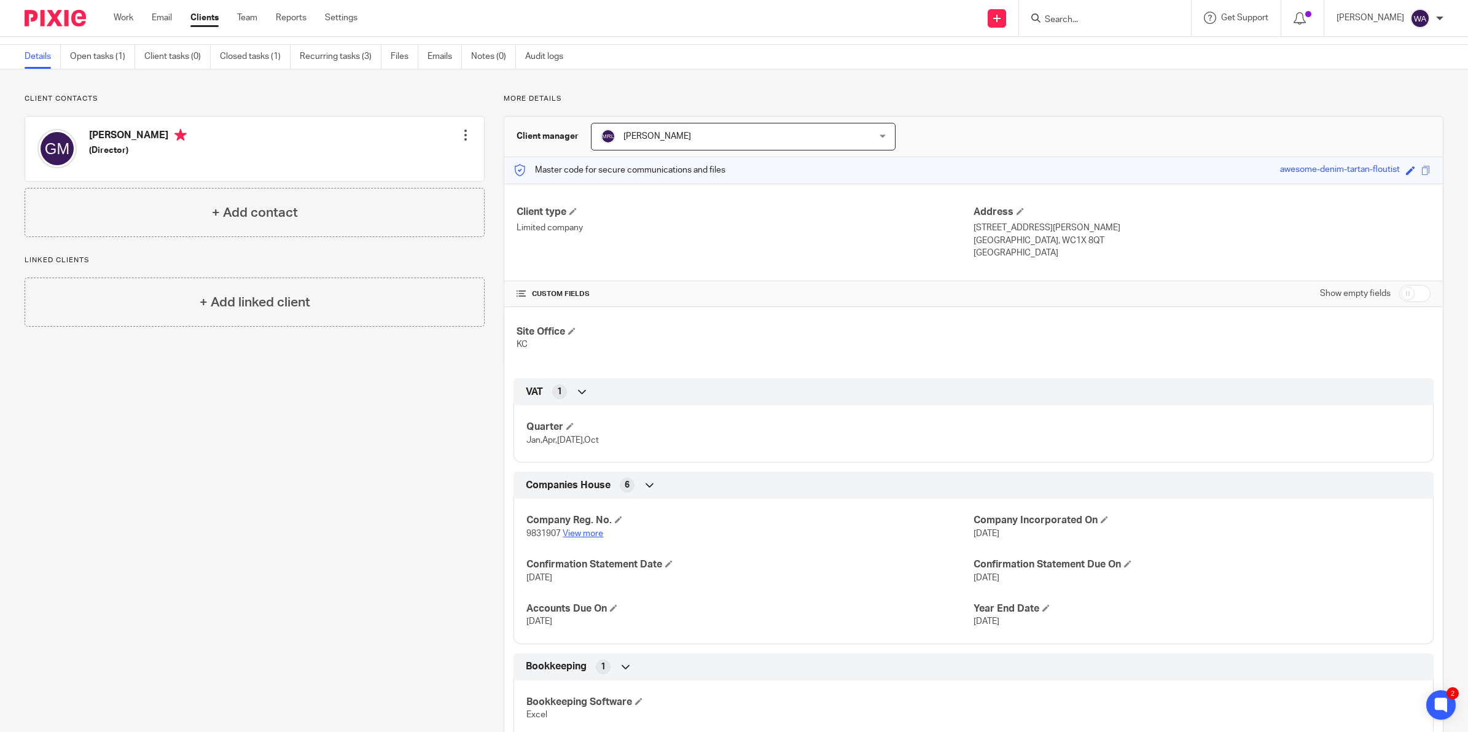
click at [585, 538] on link "View more" at bounding box center [583, 534] width 41 height 9
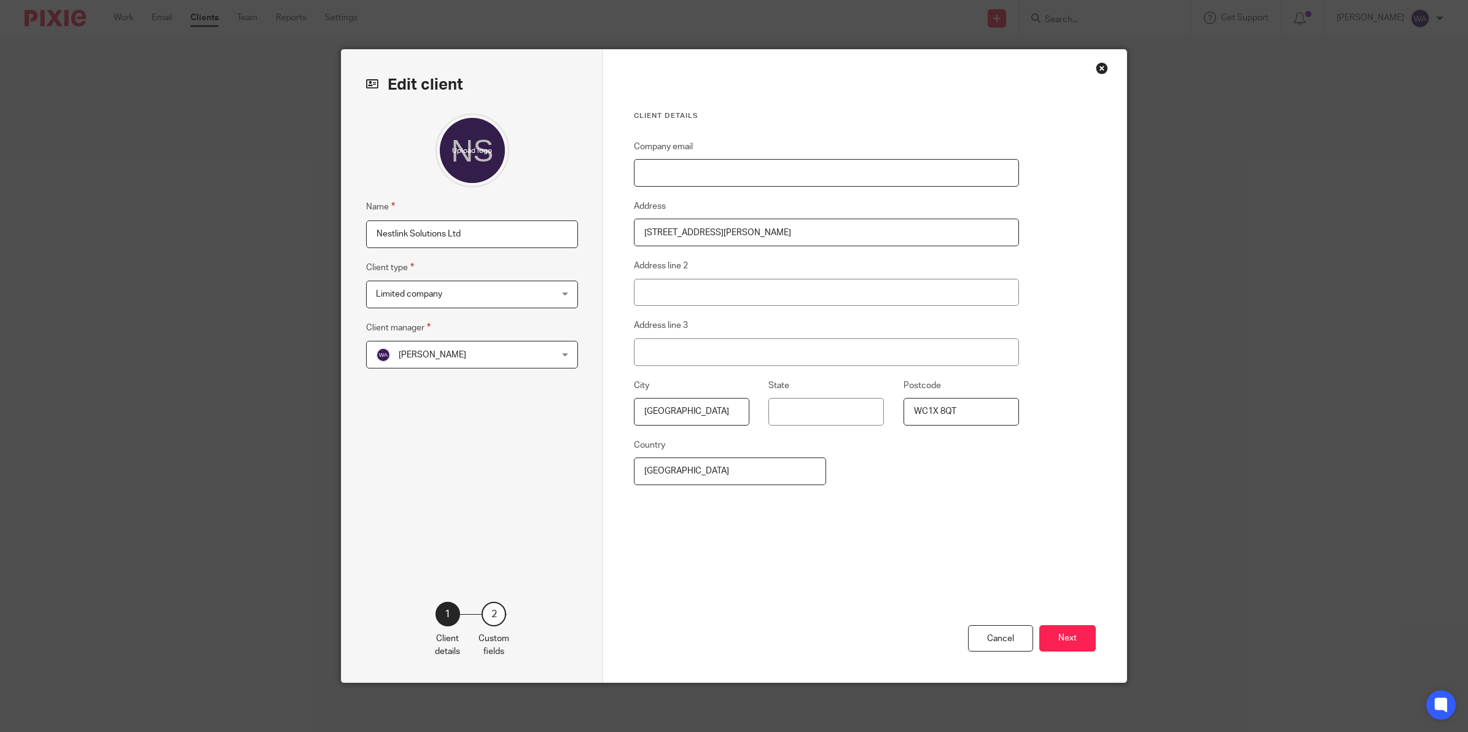
click at [702, 170] on input "Company email" at bounding box center [826, 173] width 385 height 28
click at [740, 138] on div "Client details Company email Address [STREET_ADDRESS][PERSON_NAME] Address line…" at bounding box center [826, 344] width 385 height 466
click at [674, 169] on input "Company email" at bounding box center [826, 173] width 385 height 28
paste input "[EMAIL_ADDRESS][DOMAIN_NAME]"
type input "[EMAIL_ADDRESS][DOMAIN_NAME]"
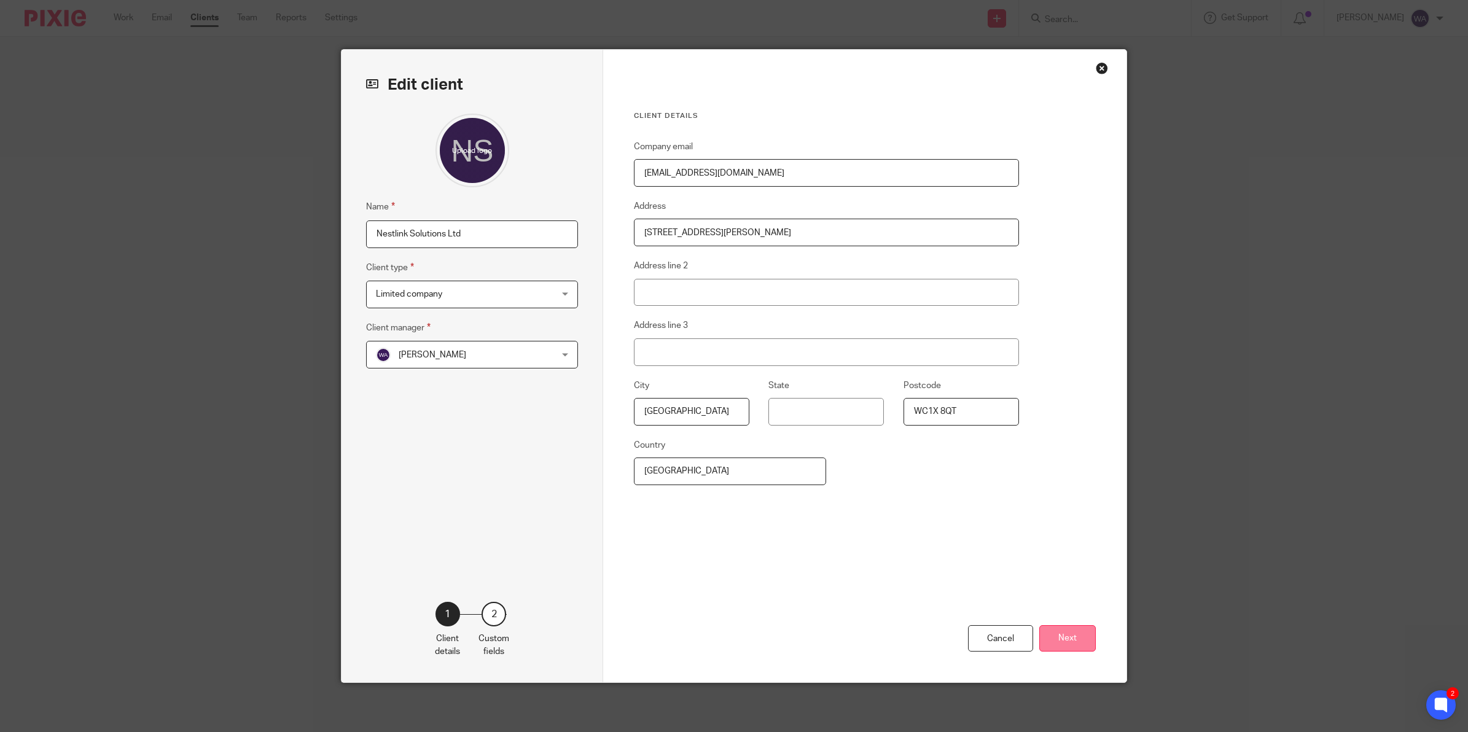
click at [1049, 633] on button "Next" at bounding box center [1068, 638] width 57 height 26
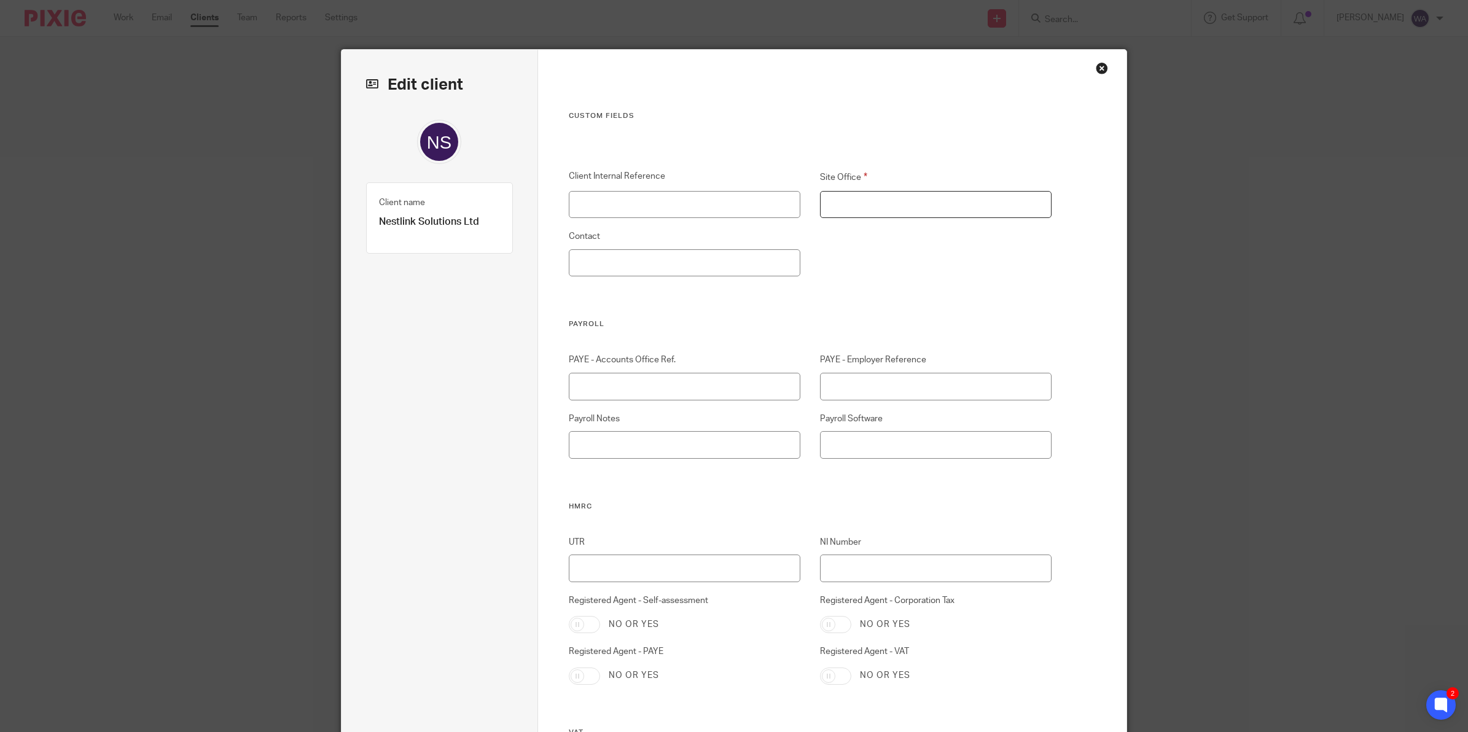
click at [824, 203] on input "Site Office" at bounding box center [936, 205] width 232 height 28
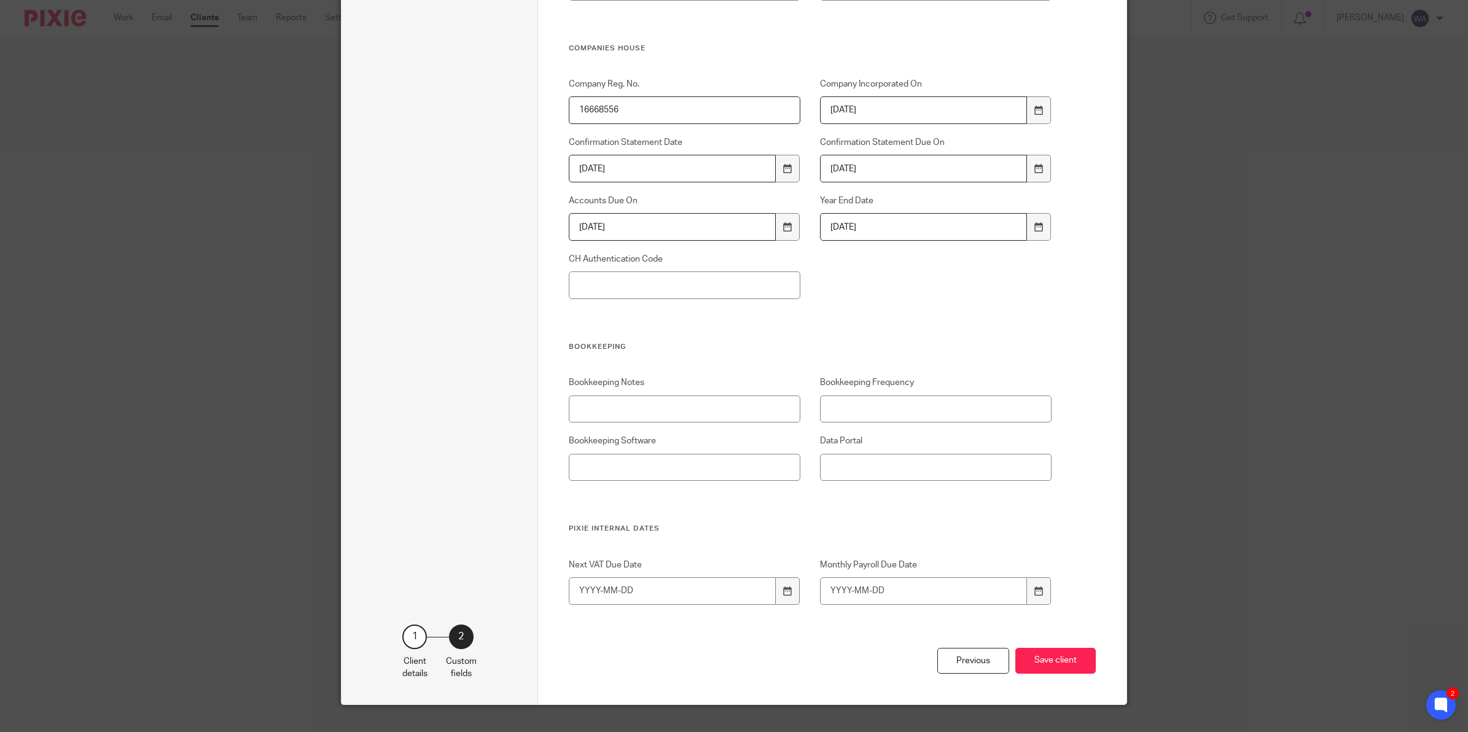
scroll to position [830, 0]
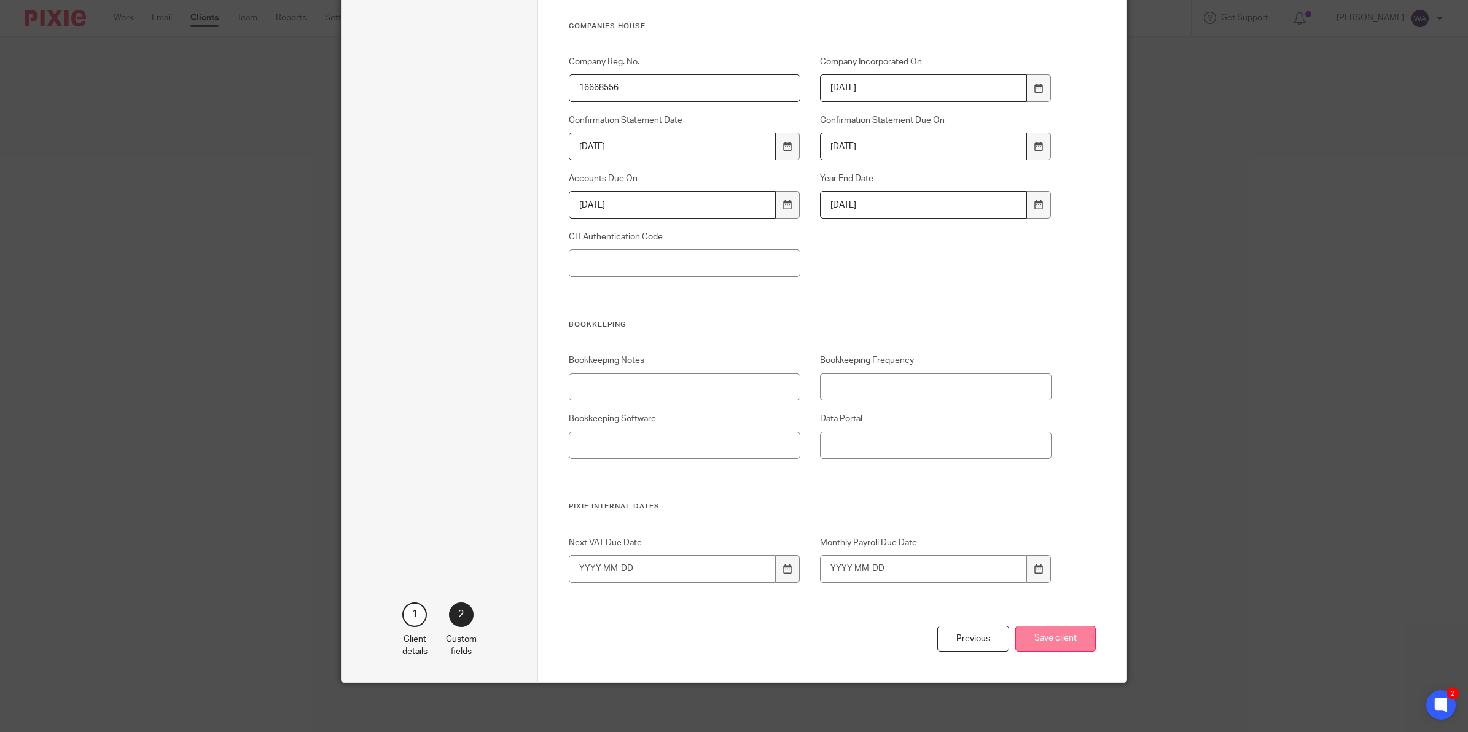
type input "KC"
click at [1049, 642] on button "Save client" at bounding box center [1056, 639] width 80 height 26
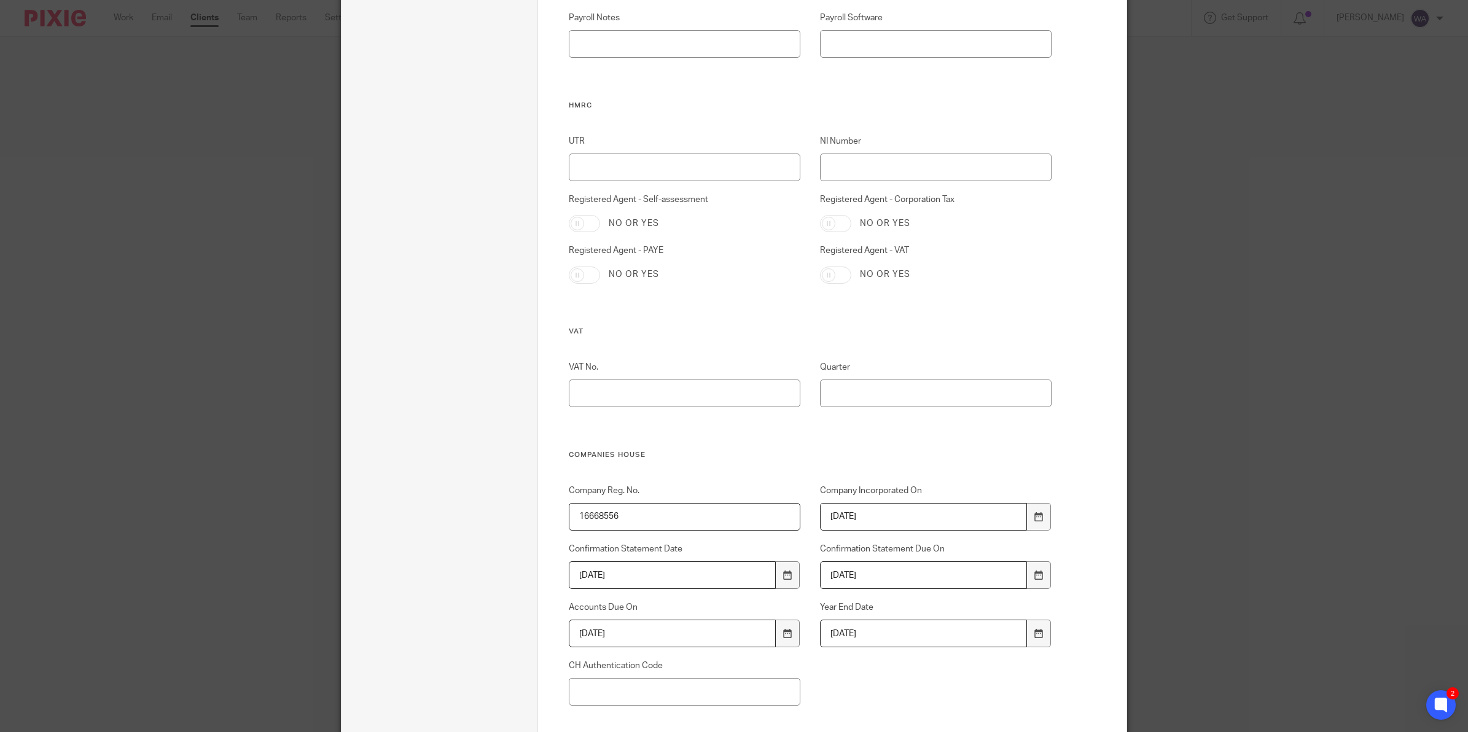
scroll to position [216, 0]
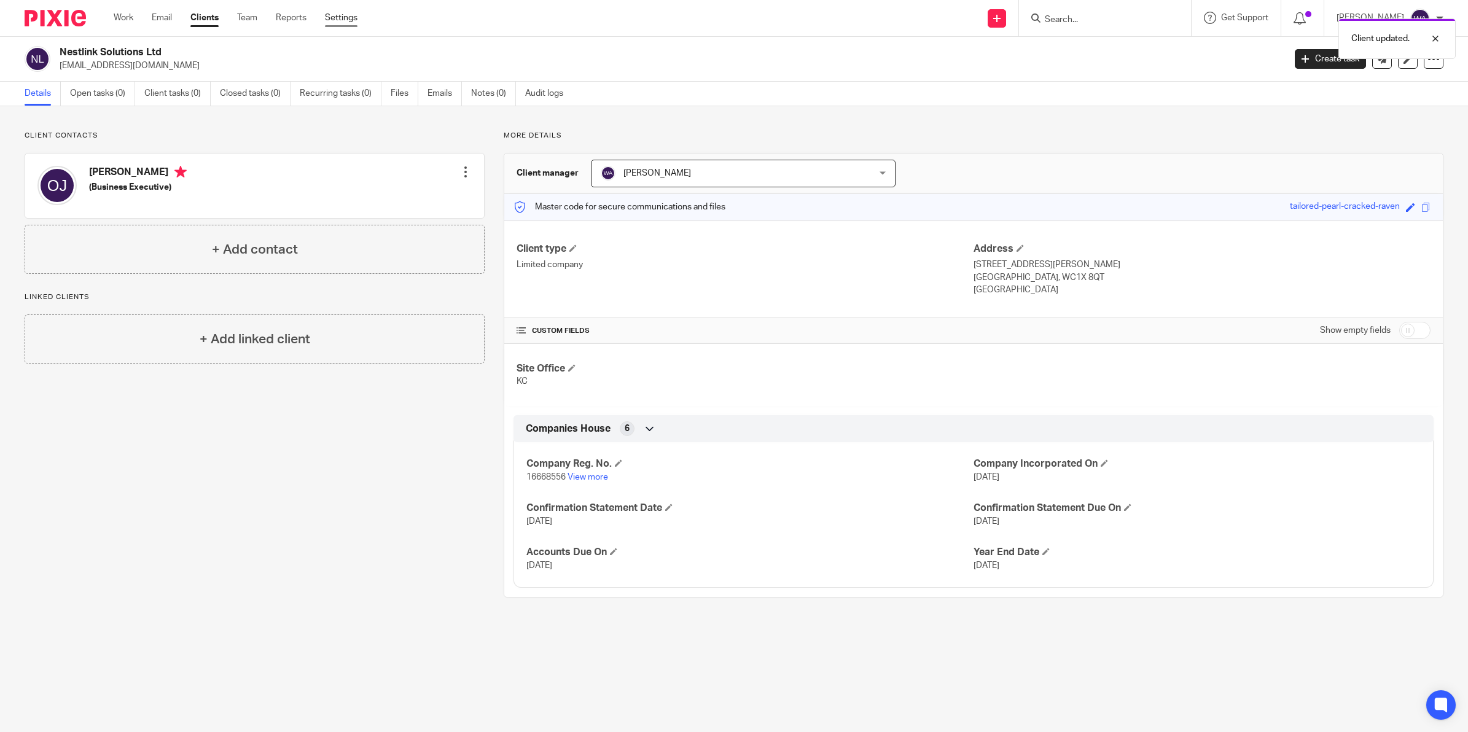
click at [350, 17] on link "Settings" at bounding box center [341, 18] width 33 height 12
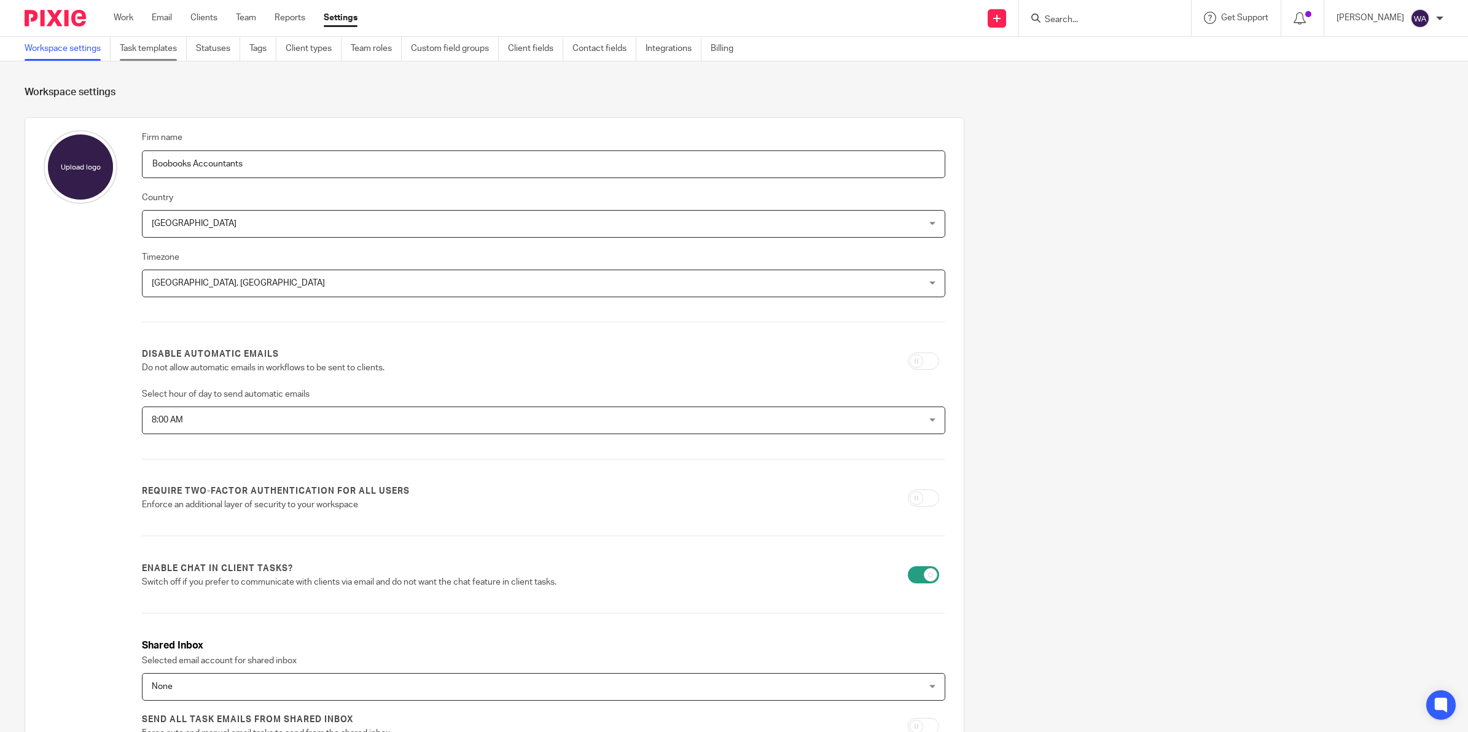
click at [158, 48] on link "Task templates" at bounding box center [153, 49] width 67 height 24
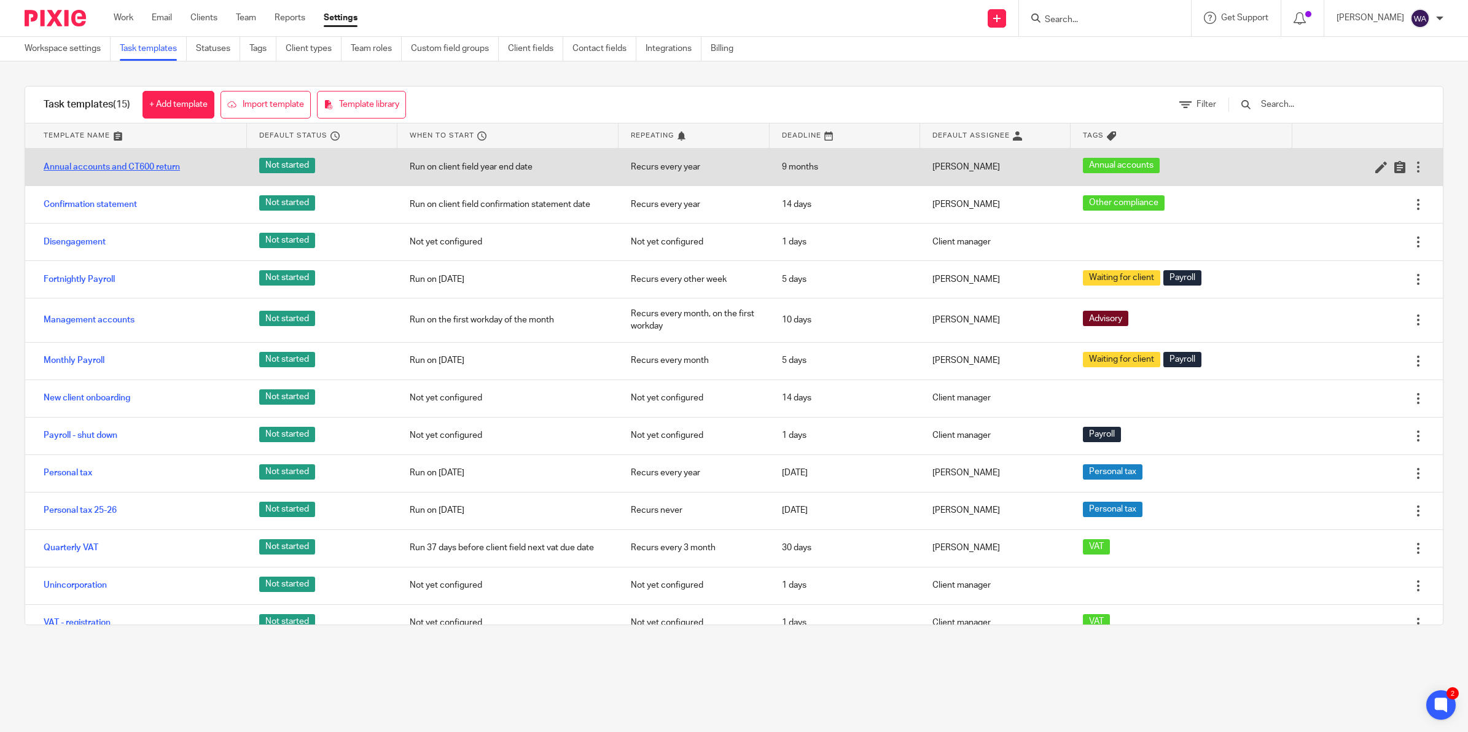
click at [124, 167] on link "Annual accounts and CT600 return" at bounding box center [112, 167] width 136 height 12
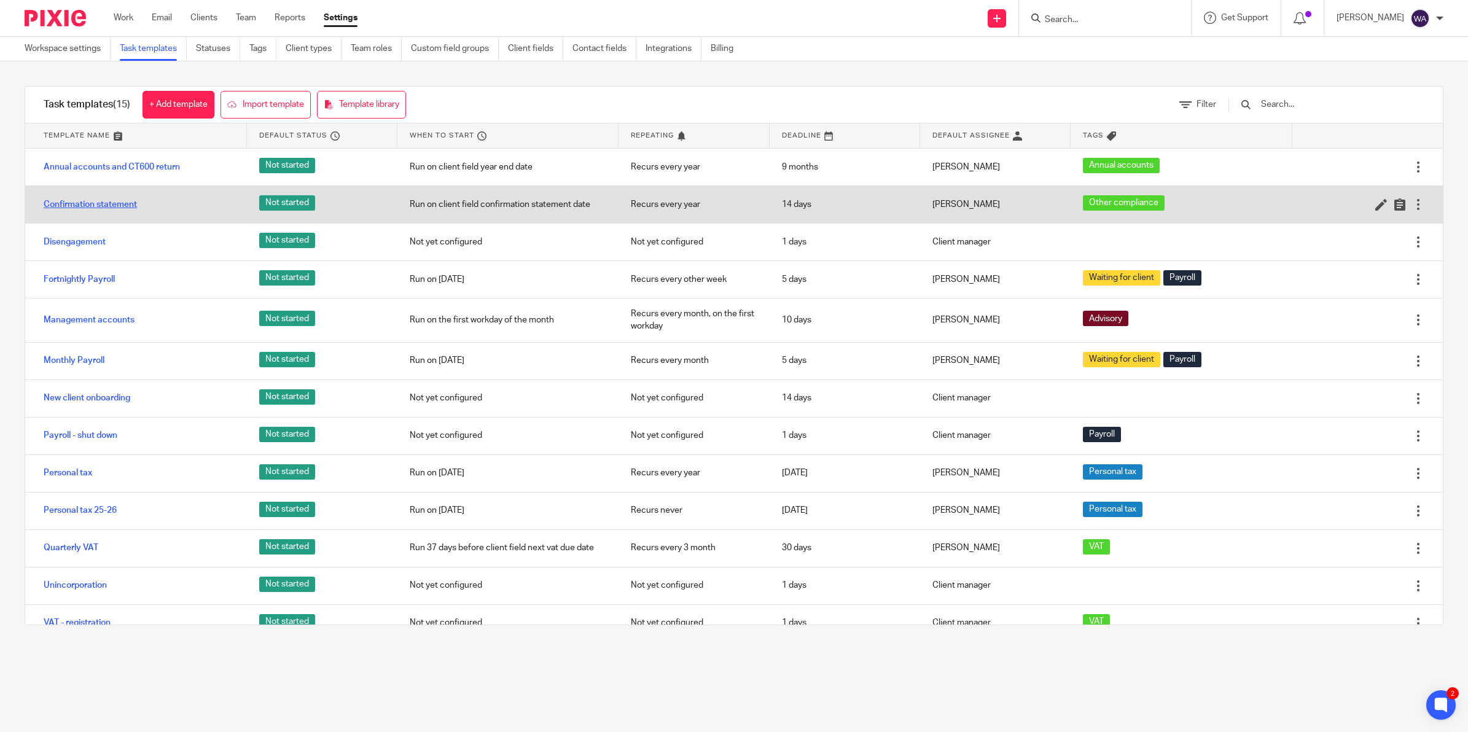
click at [111, 203] on link "Confirmation statement" at bounding box center [90, 204] width 93 height 12
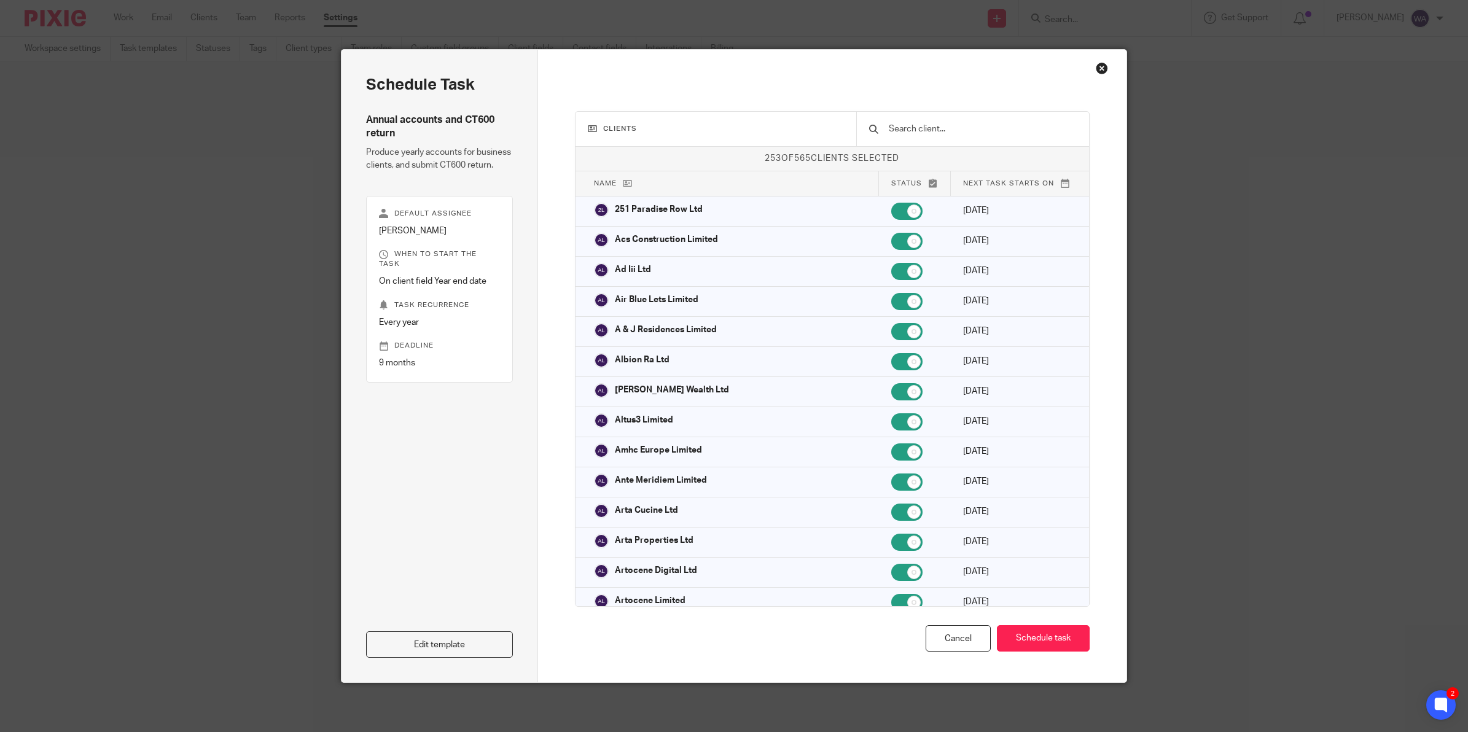
click at [934, 121] on div at bounding box center [972, 129] width 233 height 34
click at [933, 127] on input "text" at bounding box center [982, 129] width 189 height 14
paste input "Nestlink Solutions Ltd"
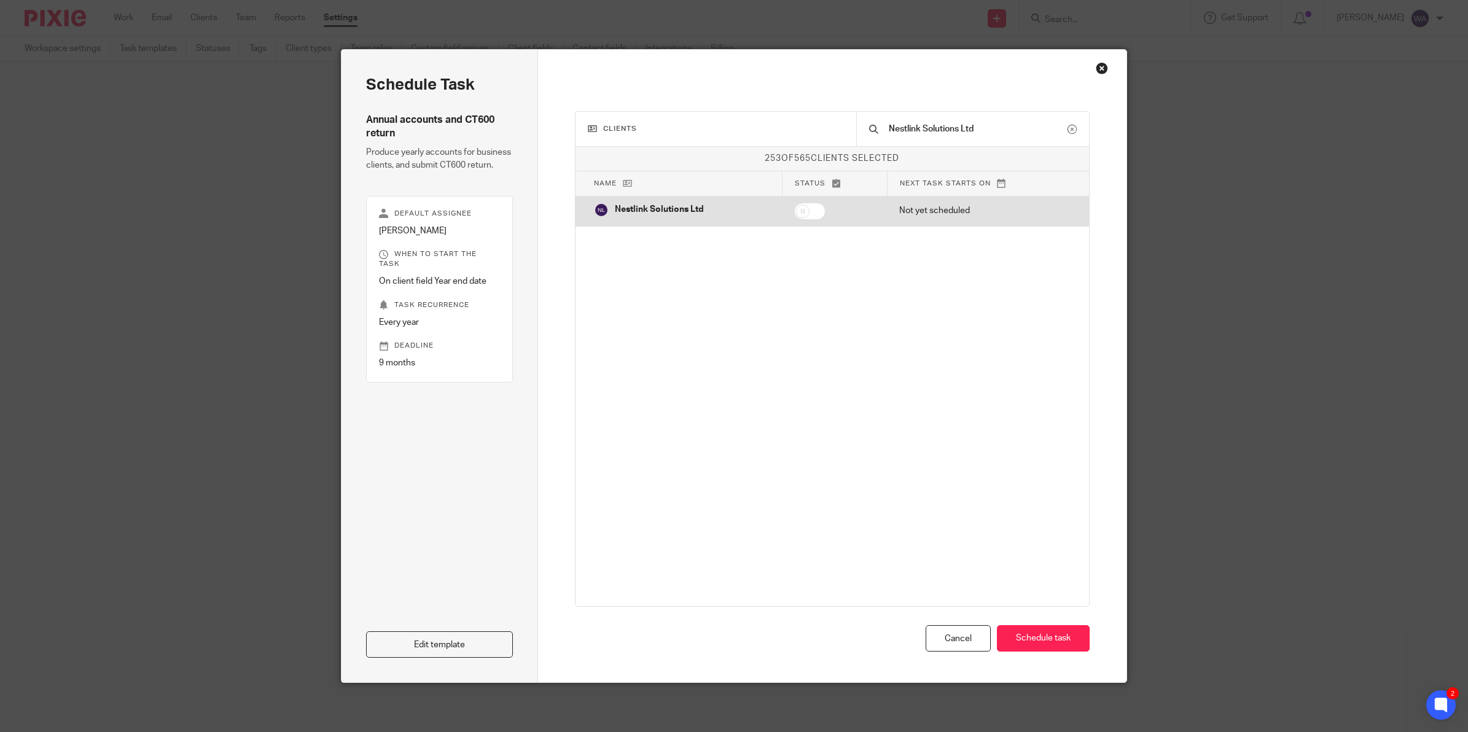
type input "Nestlink Solutions Ltd"
click at [804, 210] on input "checkbox" at bounding box center [809, 211] width 31 height 17
checkbox input "true"
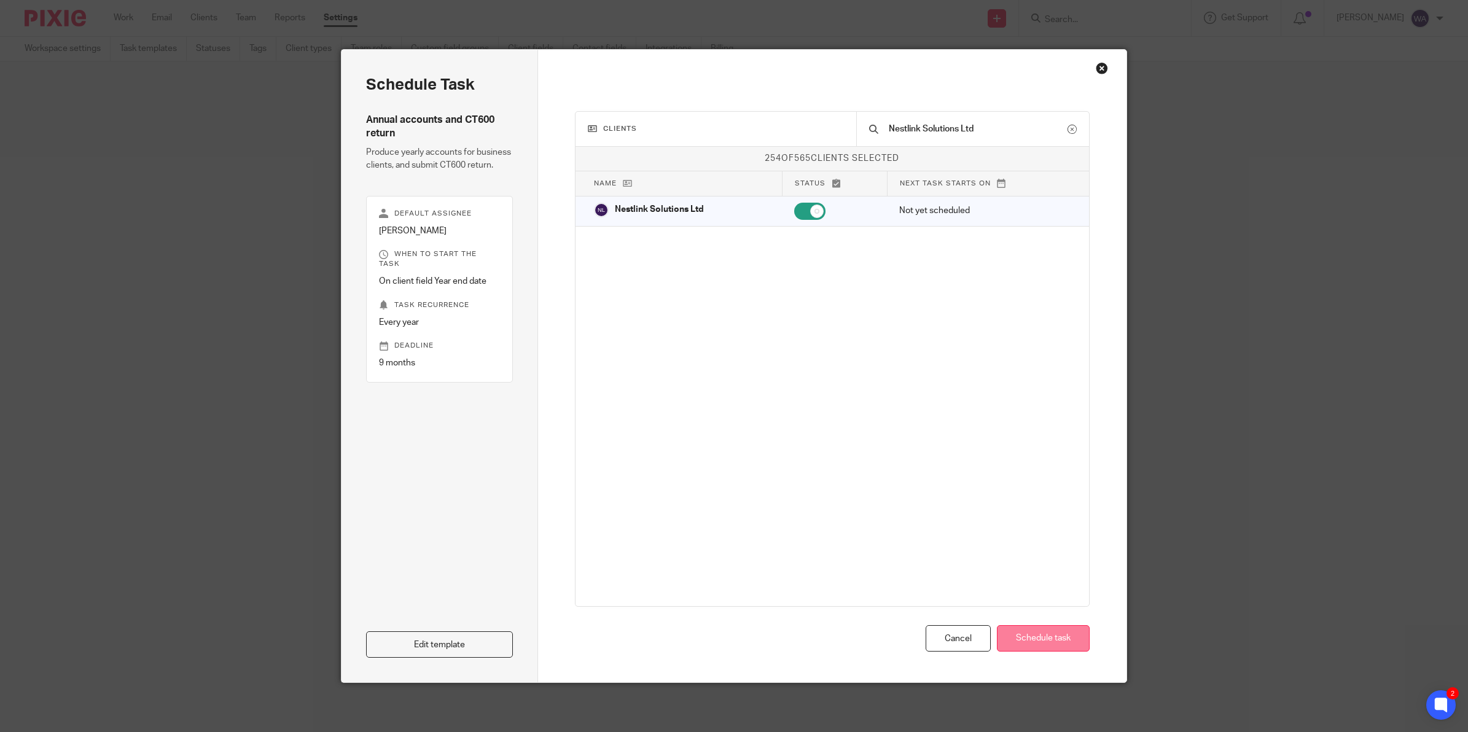
click at [1019, 642] on button "Schedule task" at bounding box center [1043, 638] width 93 height 26
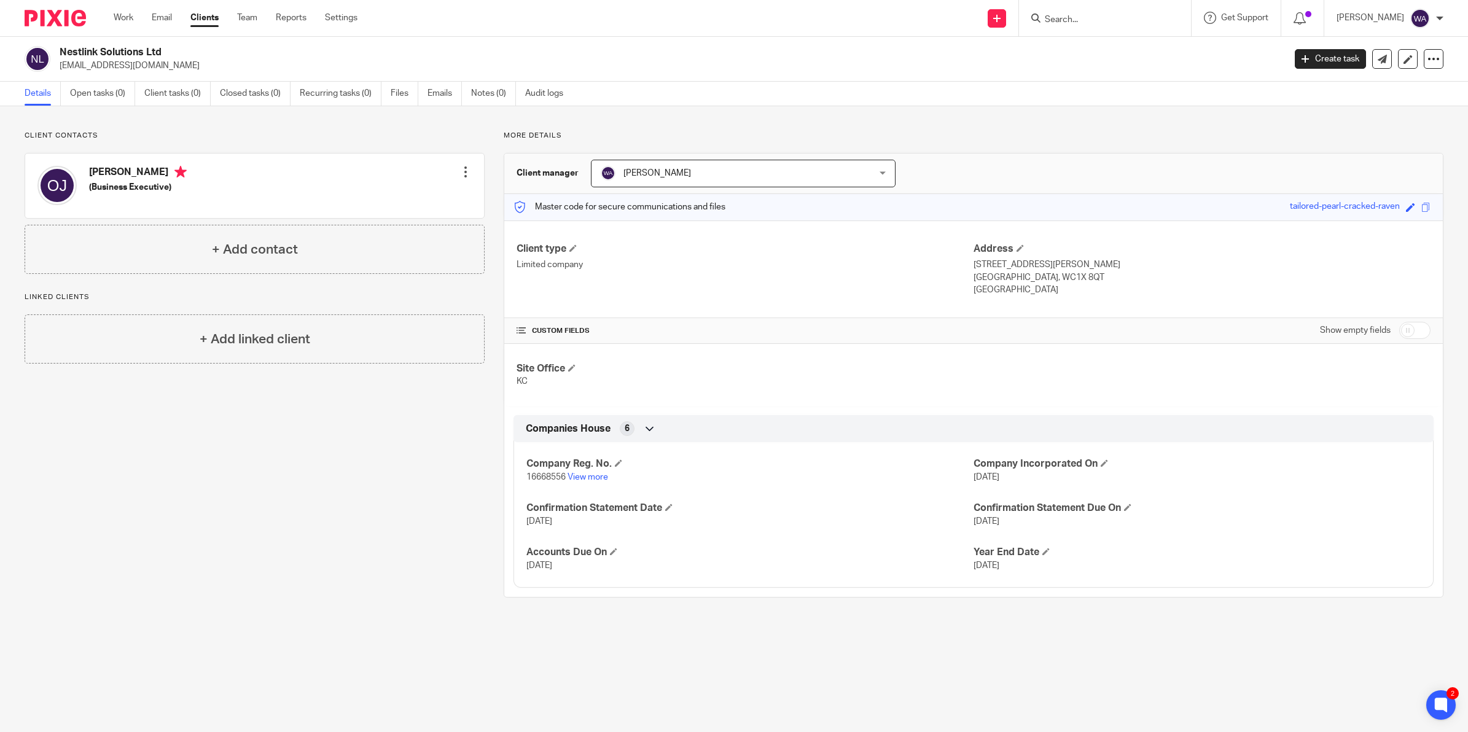
drag, startPoint x: 88, startPoint y: 166, endPoint x: 211, endPoint y: 164, distance: 122.9
click at [187, 164] on div "Olivier Lawrence Jauniaux (Business Executive)" at bounding box center [111, 186] width 149 height 52
copy h4 "Olivier Lawrence Jauniaux"
click at [101, 46] on h2 "Nestlink Solutions Ltd" at bounding box center [547, 52] width 974 height 13
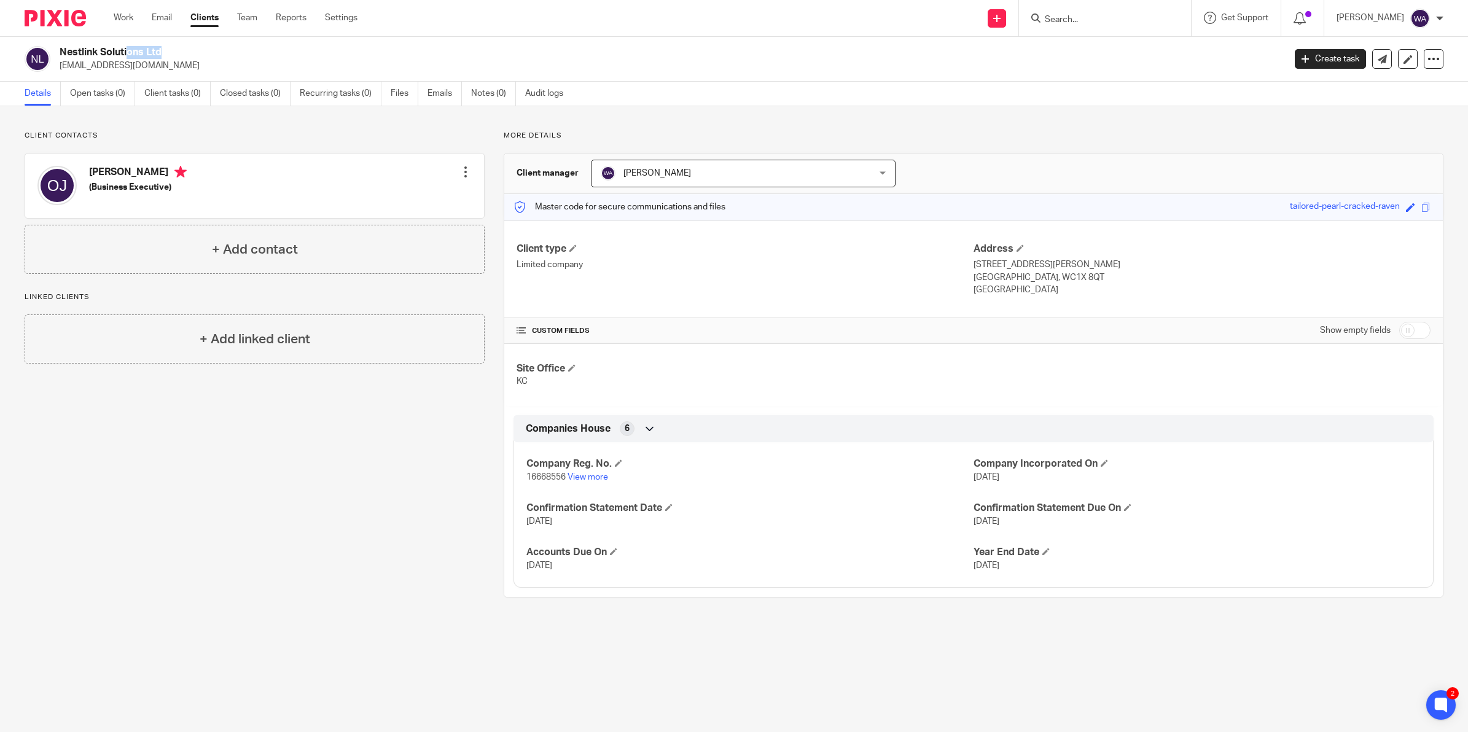
click at [101, 46] on h2 "Nestlink Solutions Ltd" at bounding box center [547, 52] width 974 height 13
copy div "Nestlink Solutions Ltd"
click at [339, 93] on link "Recurring tasks (0)" at bounding box center [341, 94] width 82 height 24
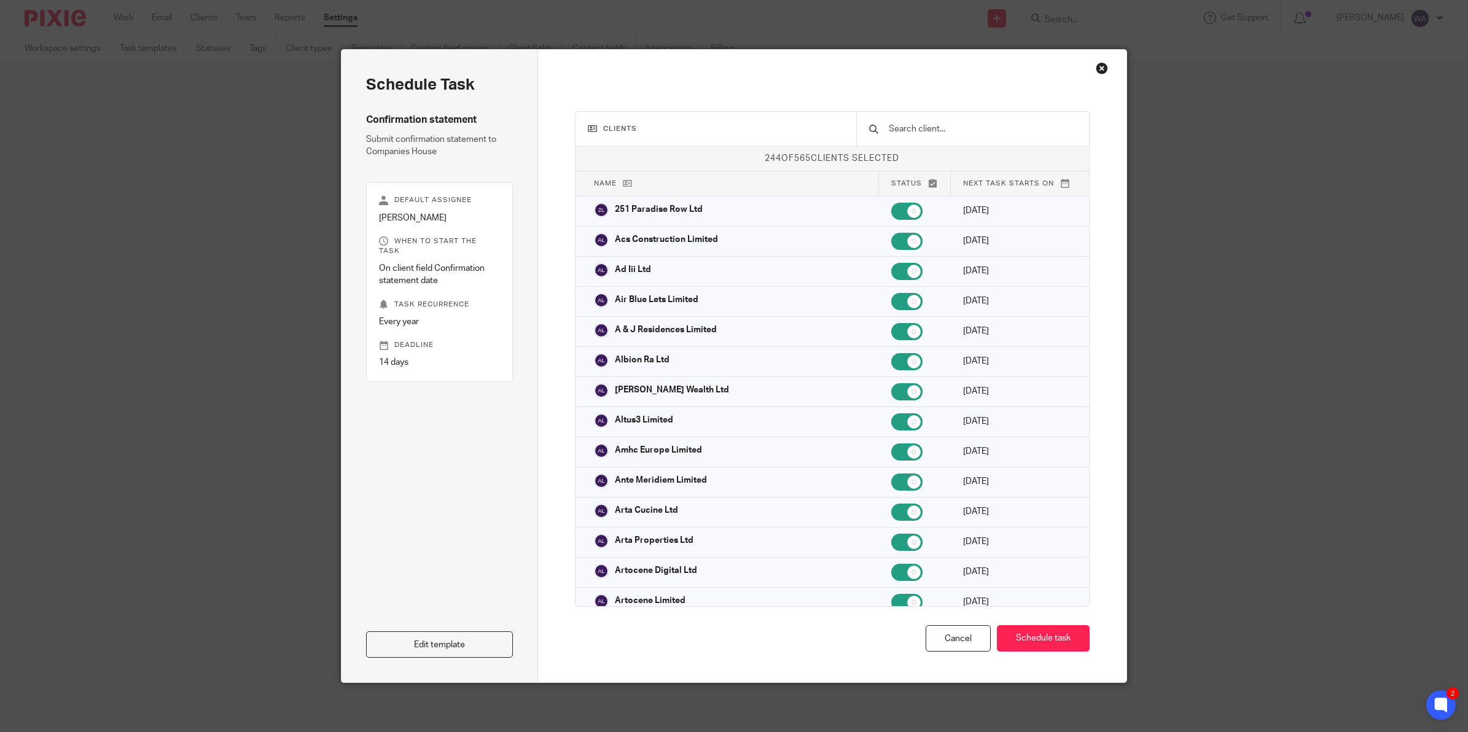
click at [926, 133] on input "text" at bounding box center [982, 129] width 189 height 14
paste input "Nestlink Solutions Ltd"
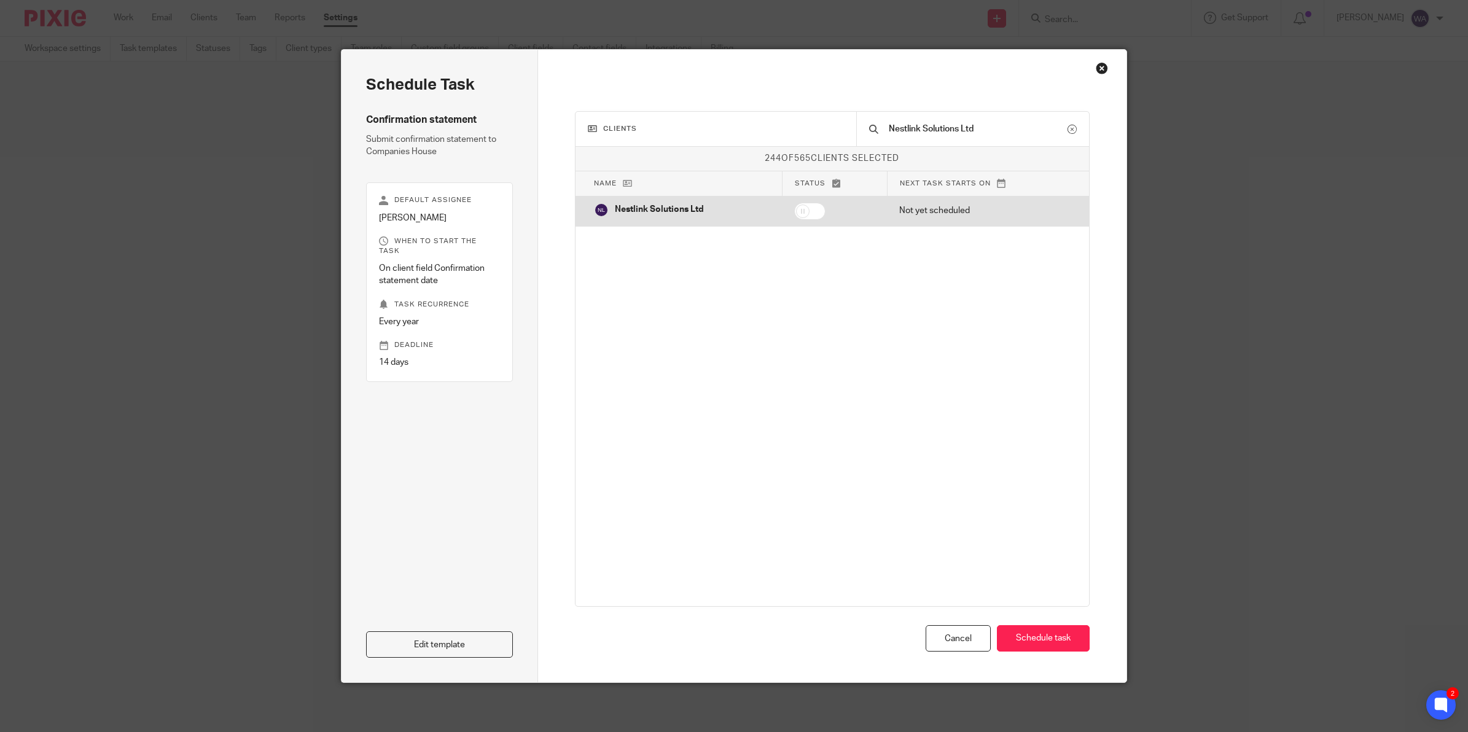
type input "Nestlink Solutions Ltd"
click at [826, 216] on td at bounding box center [834, 211] width 105 height 30
checkbox input "true"
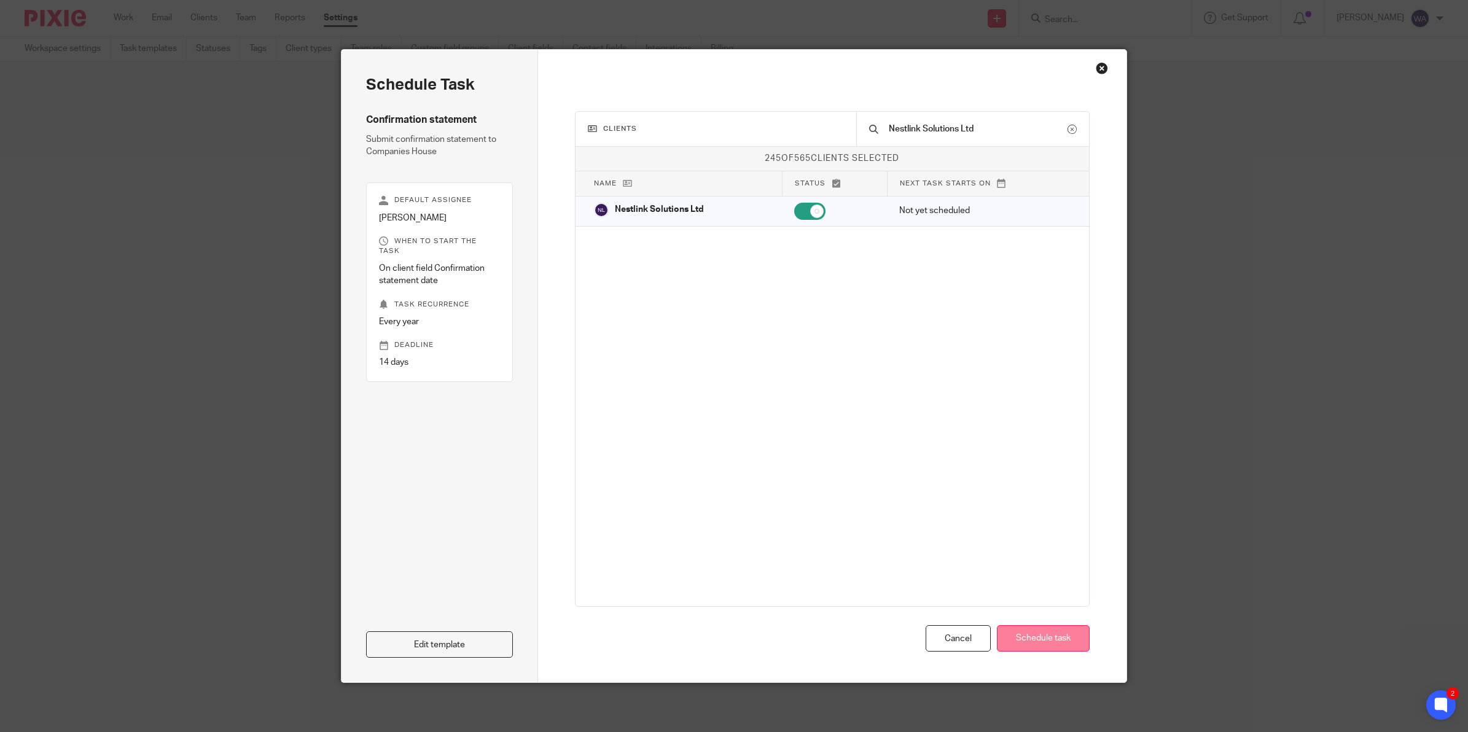
click at [1029, 635] on button "Schedule task" at bounding box center [1043, 638] width 93 height 26
